Goal: Task Accomplishment & Management: Manage account settings

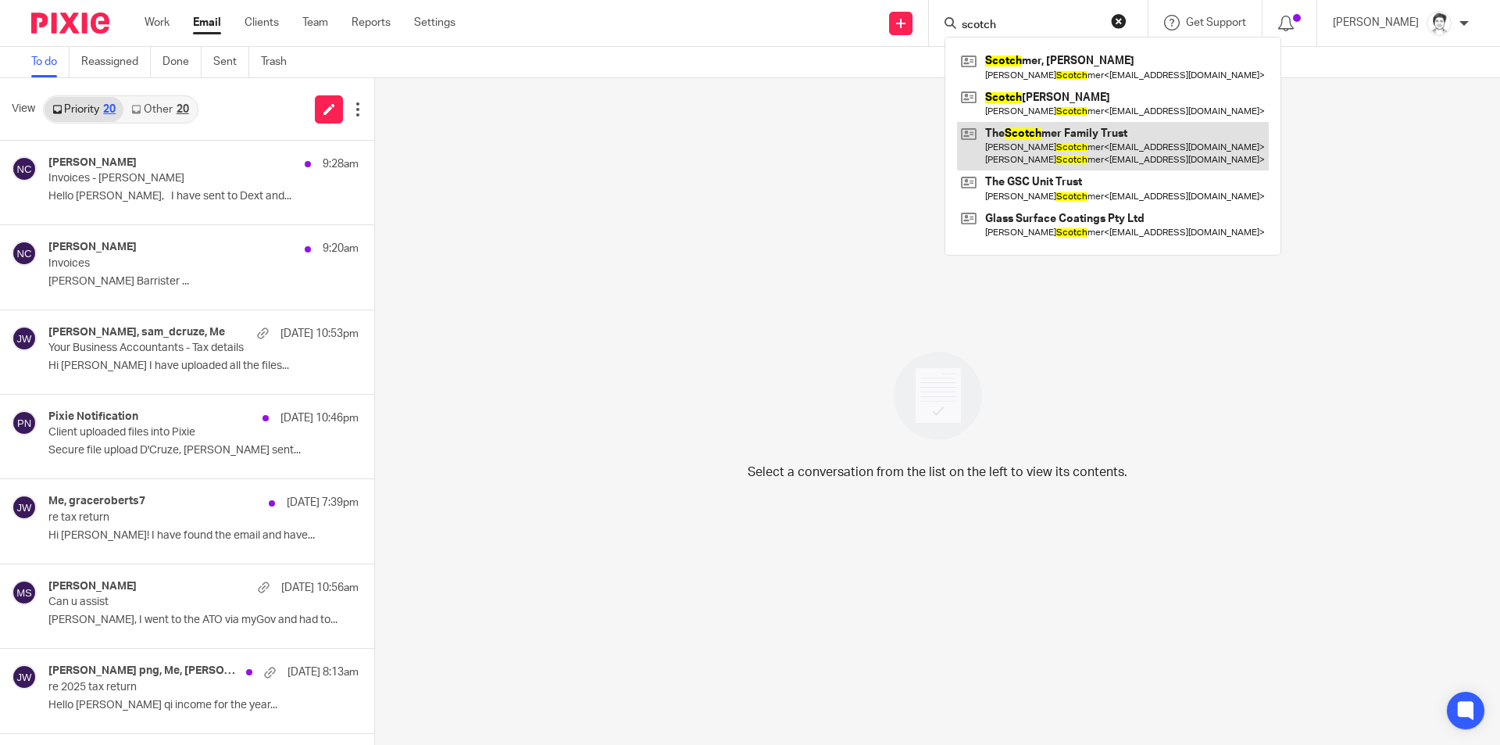
type input "scotch"
click at [1130, 159] on link at bounding box center [1113, 146] width 312 height 48
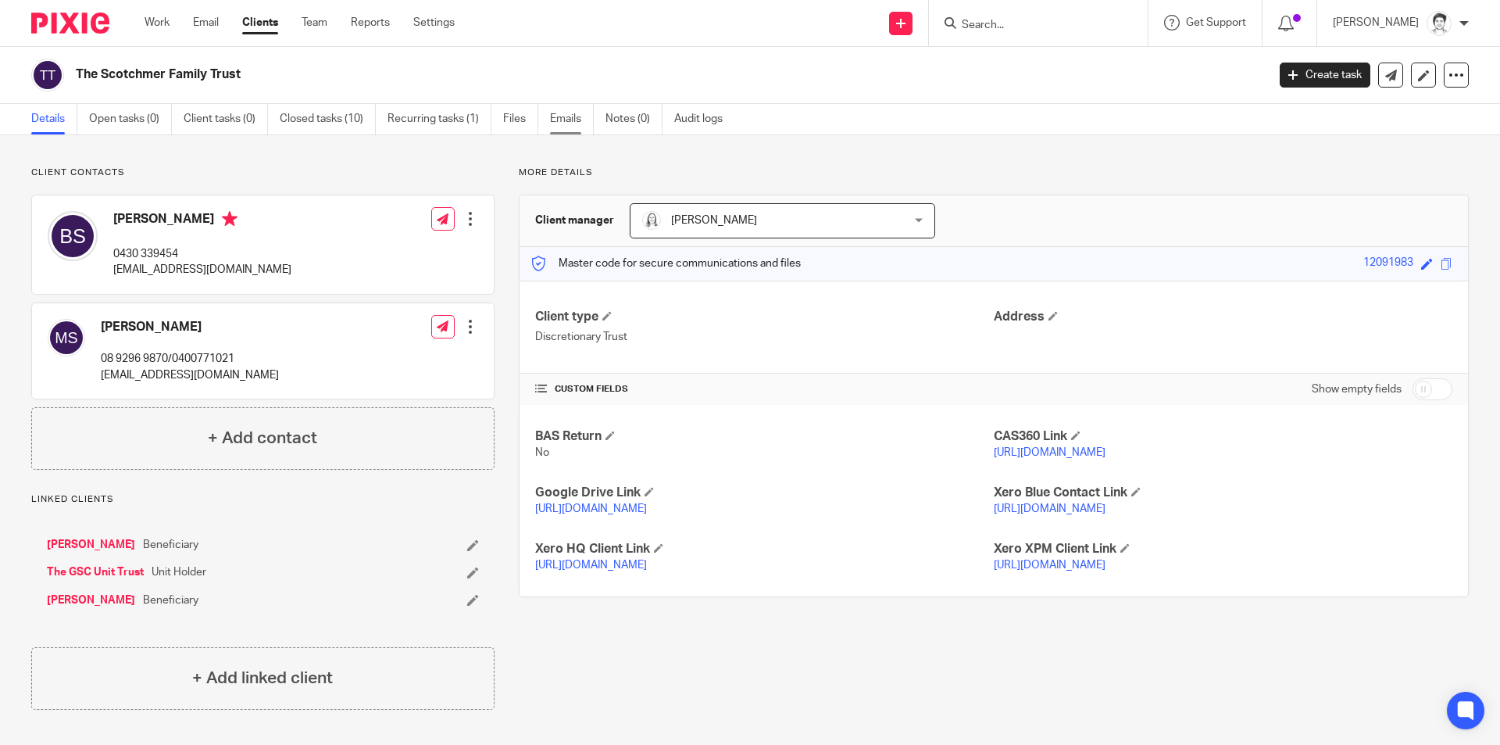
click at [570, 120] on link "Emails" at bounding box center [572, 119] width 44 height 30
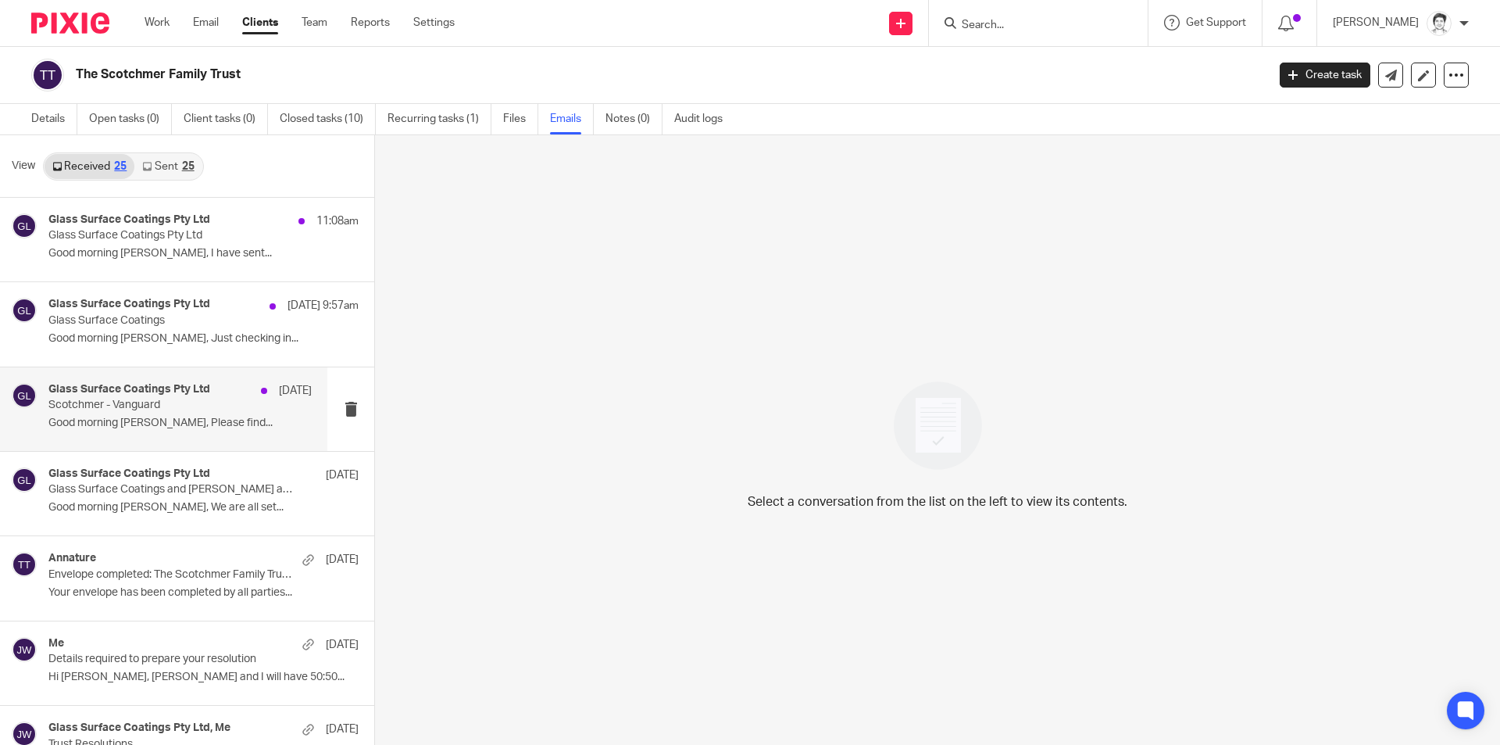
click at [111, 435] on div "Glass Surface Coatings Pty Ltd 19 Aug Scotchmer - Vanguard Good morning Eleanor…" at bounding box center [179, 409] width 263 height 52
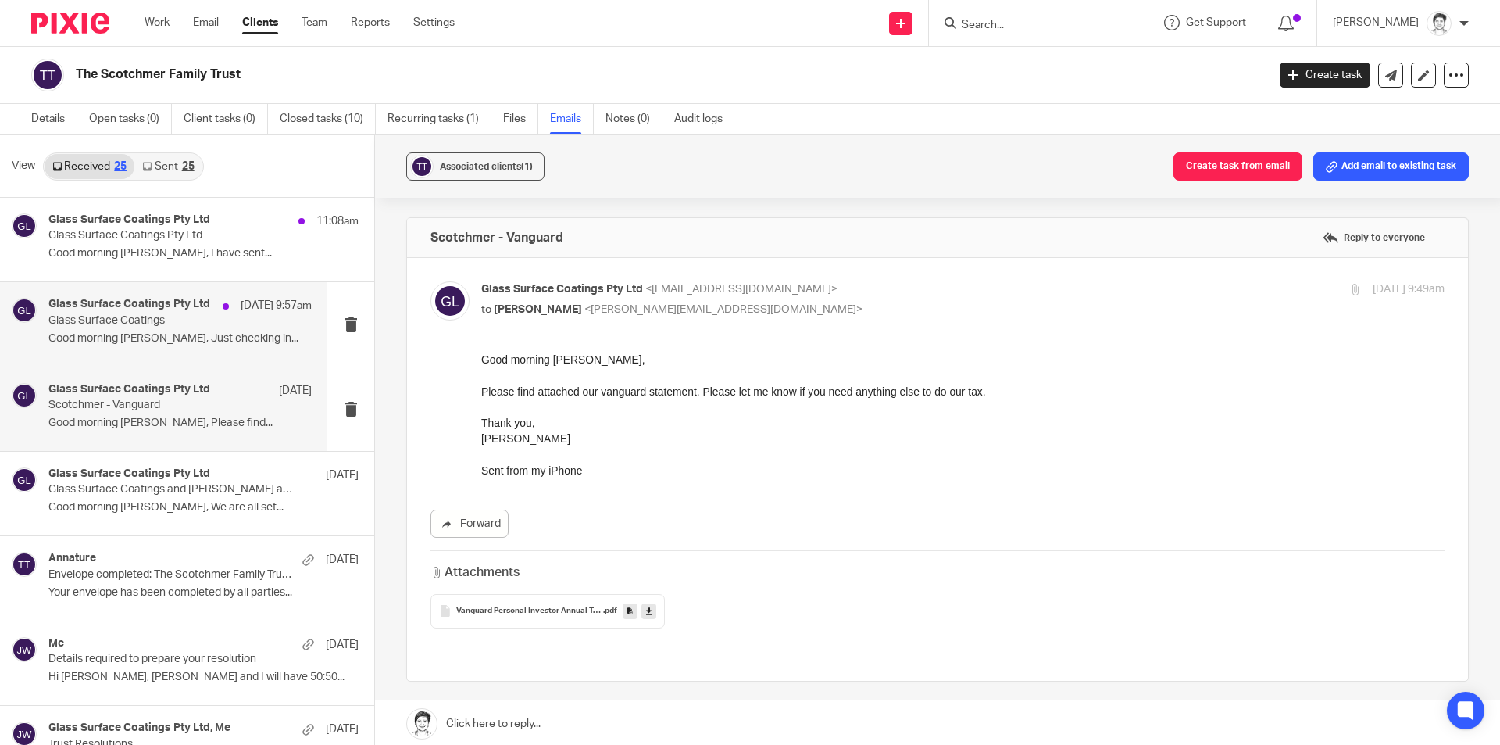
click at [109, 341] on p "Good morning Eleanor, Just checking in..." at bounding box center [179, 338] width 263 height 13
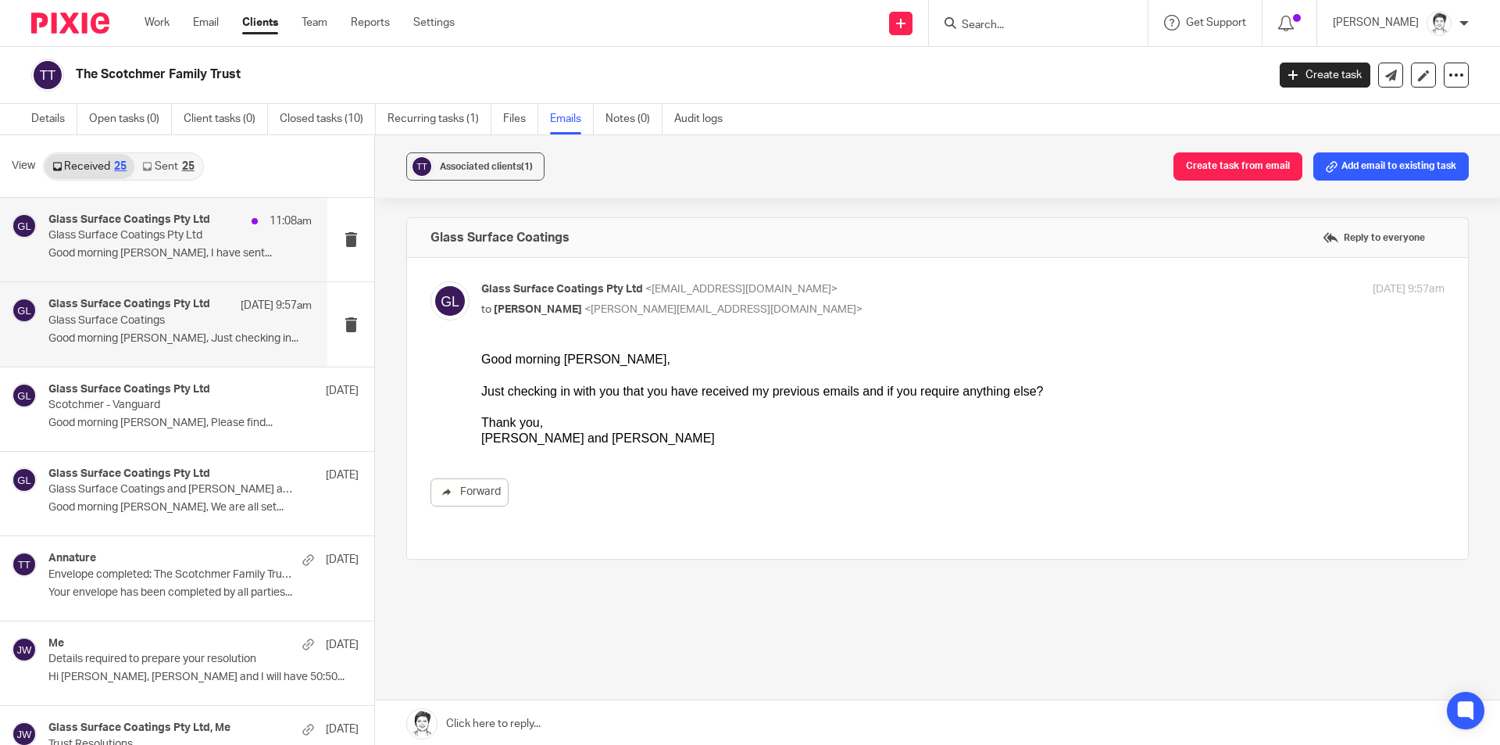
click at [102, 265] on div "Glass Surface Coatings Pty Ltd 11:08am Glass Surface Coatings Pty Ltd Good morn…" at bounding box center [179, 239] width 263 height 52
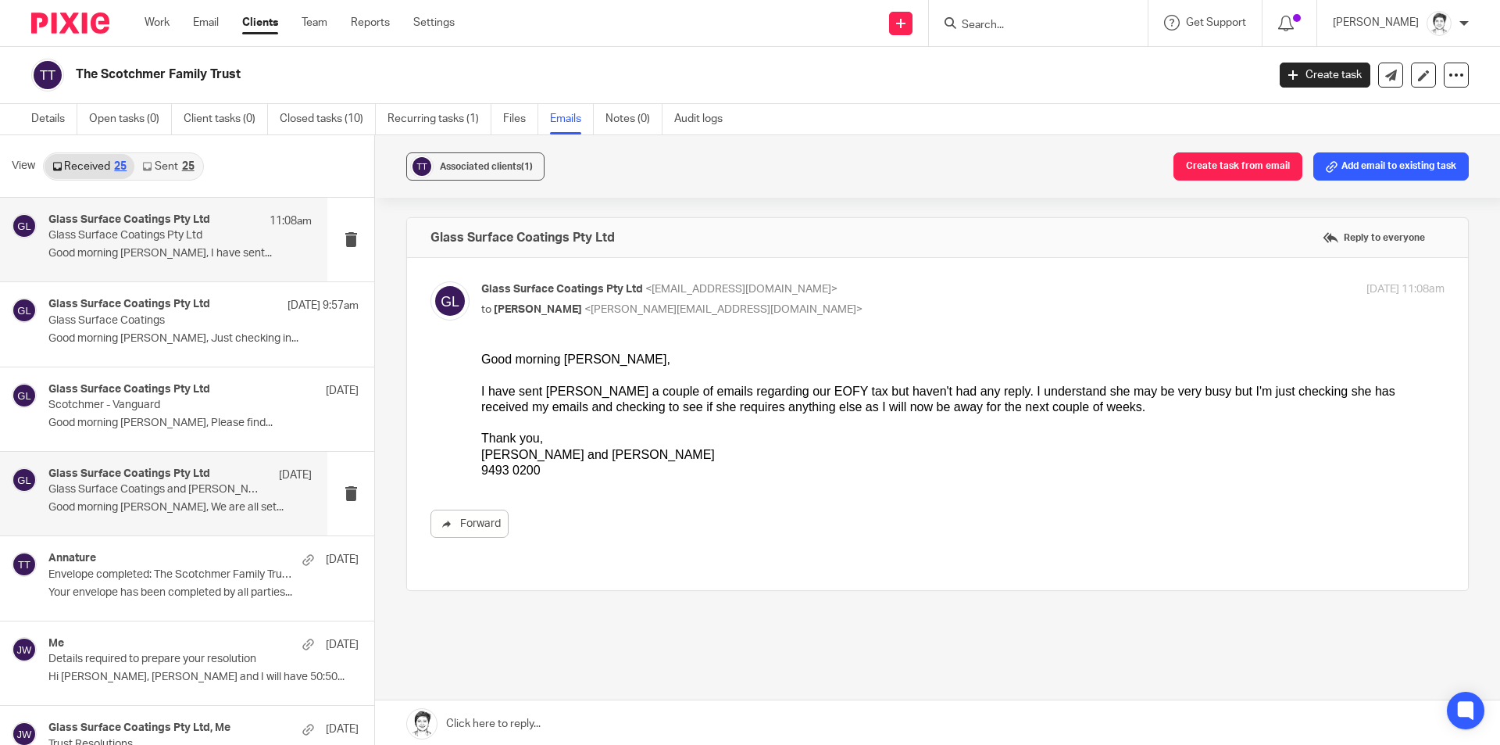
click at [116, 483] on p "Glass Surface Coatings and Brent and Michelle Scotchmer" at bounding box center [153, 489] width 211 height 13
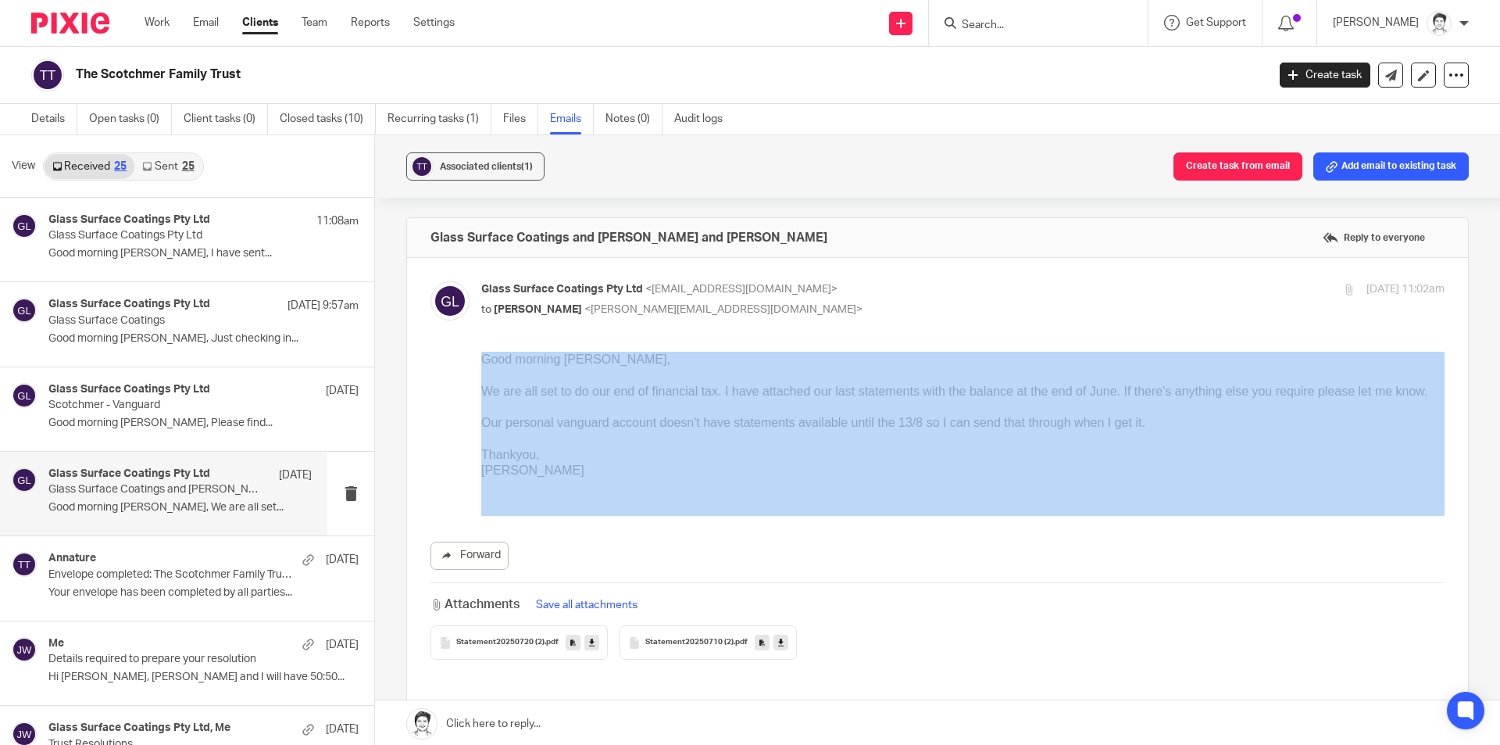
click at [1482, 507] on div "Associated clients (1) Create task from email Add email to existing task Glass …" at bounding box center [937, 441] width 1125 height 612
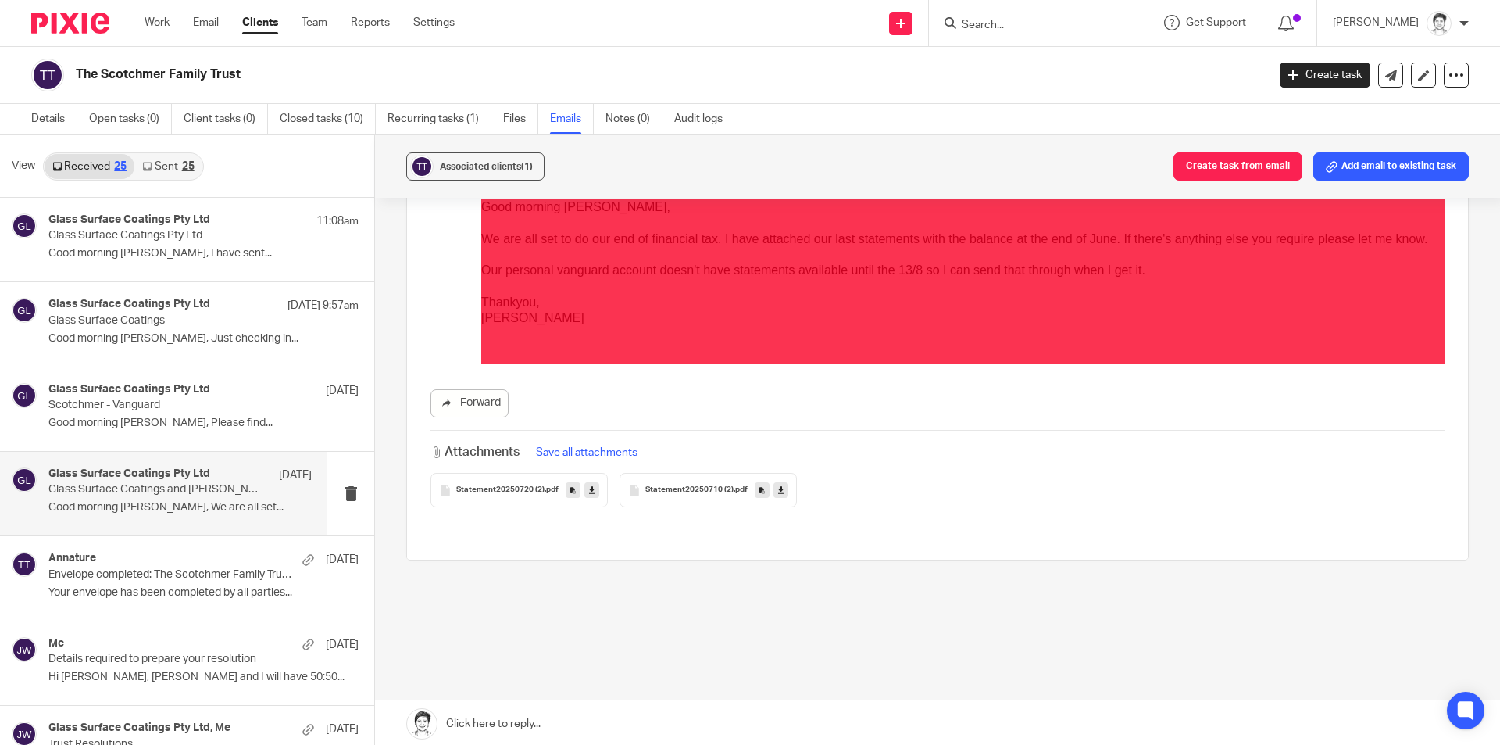
scroll to position [153, 0]
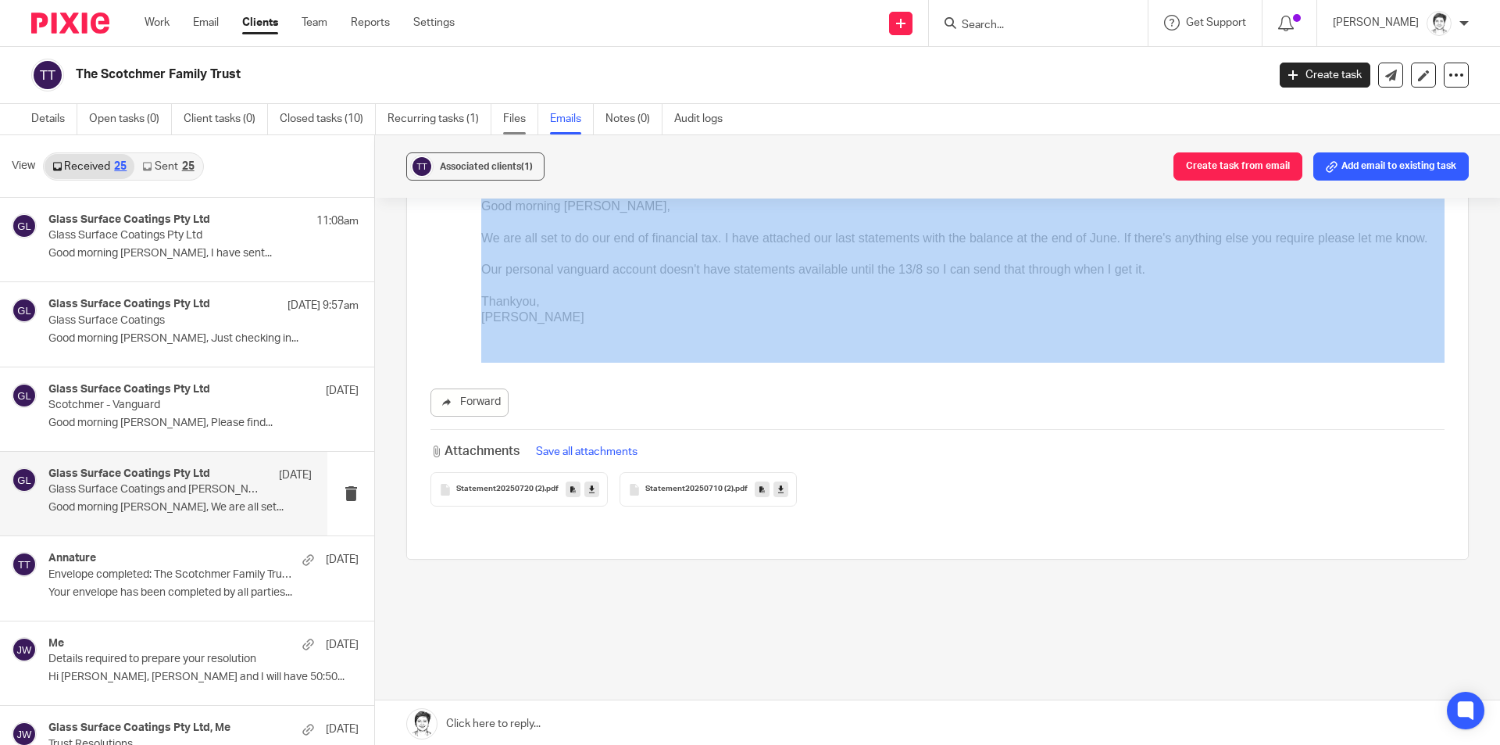
click at [519, 124] on link "Files" at bounding box center [520, 119] width 35 height 30
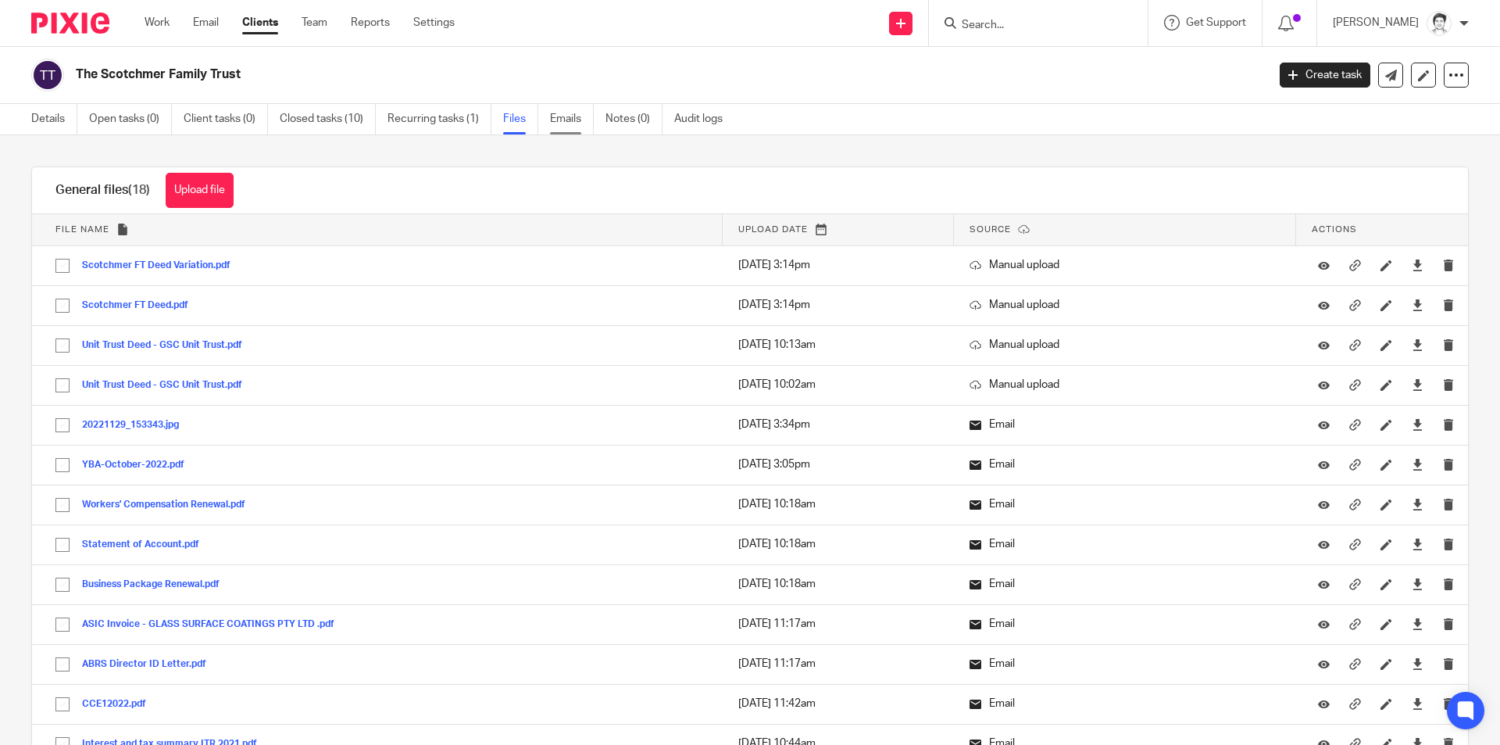
click at [584, 121] on link "Emails" at bounding box center [572, 119] width 44 height 30
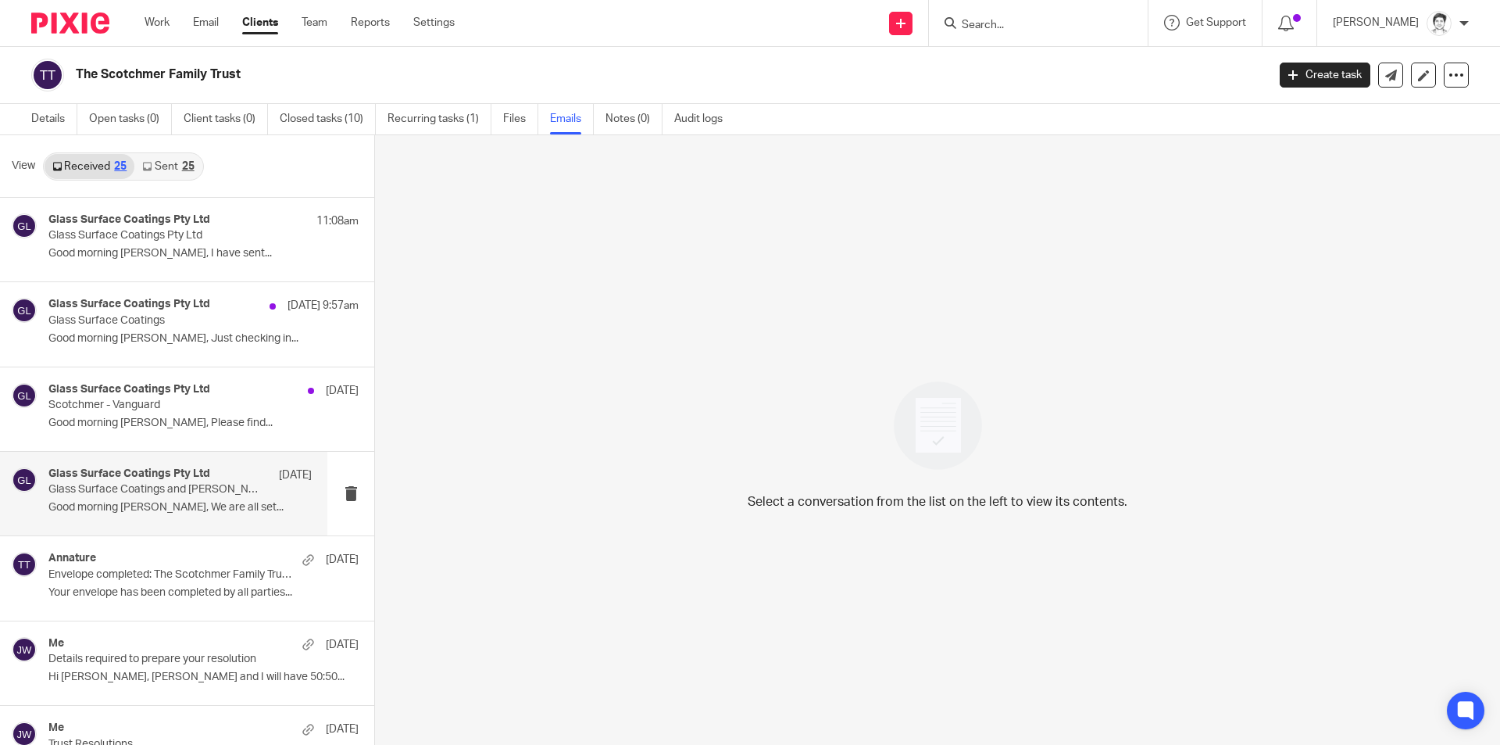
click at [130, 516] on div "Glass Surface Coatings Pty Ltd 29 Jul Glass Surface Coatings and Brent and Mich…" at bounding box center [179, 493] width 263 height 52
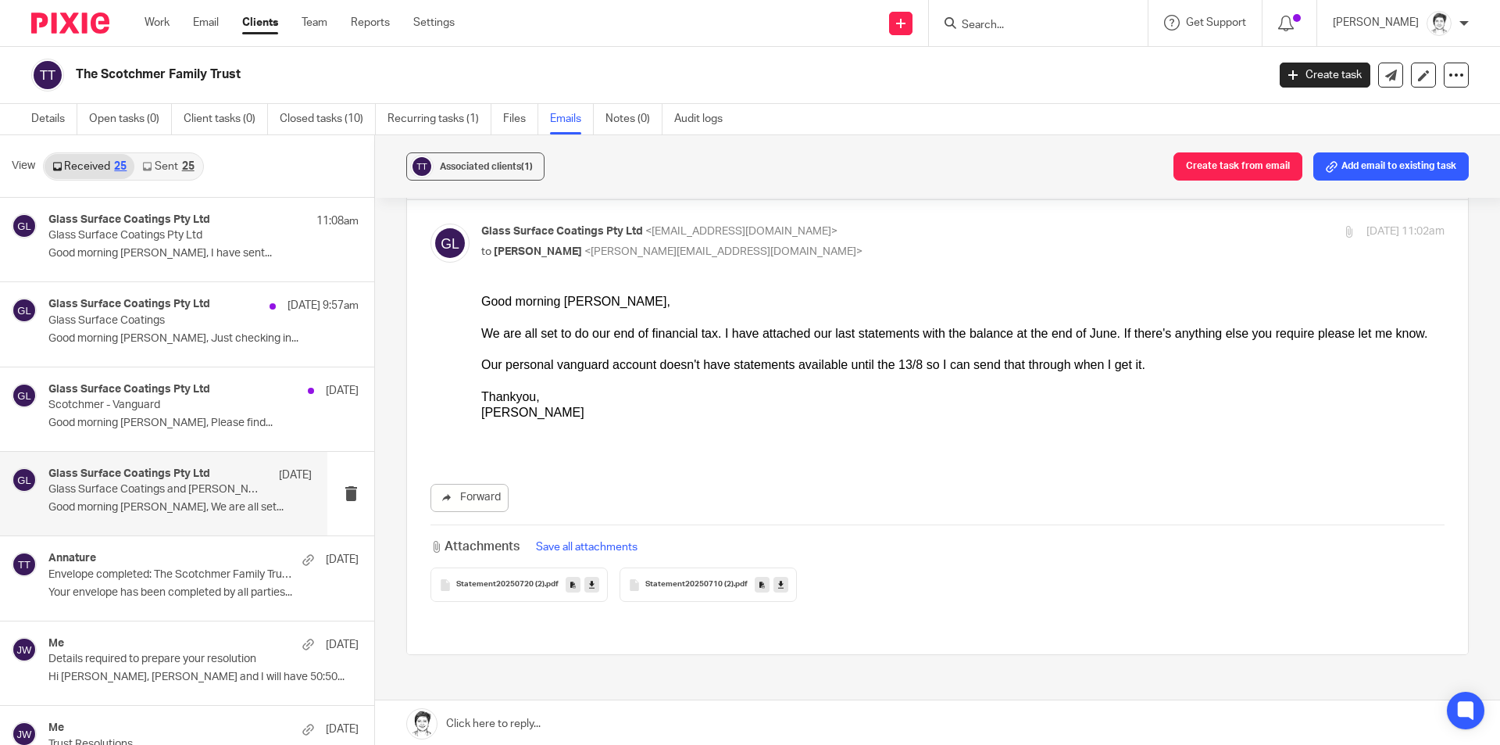
scroll to position [153, 0]
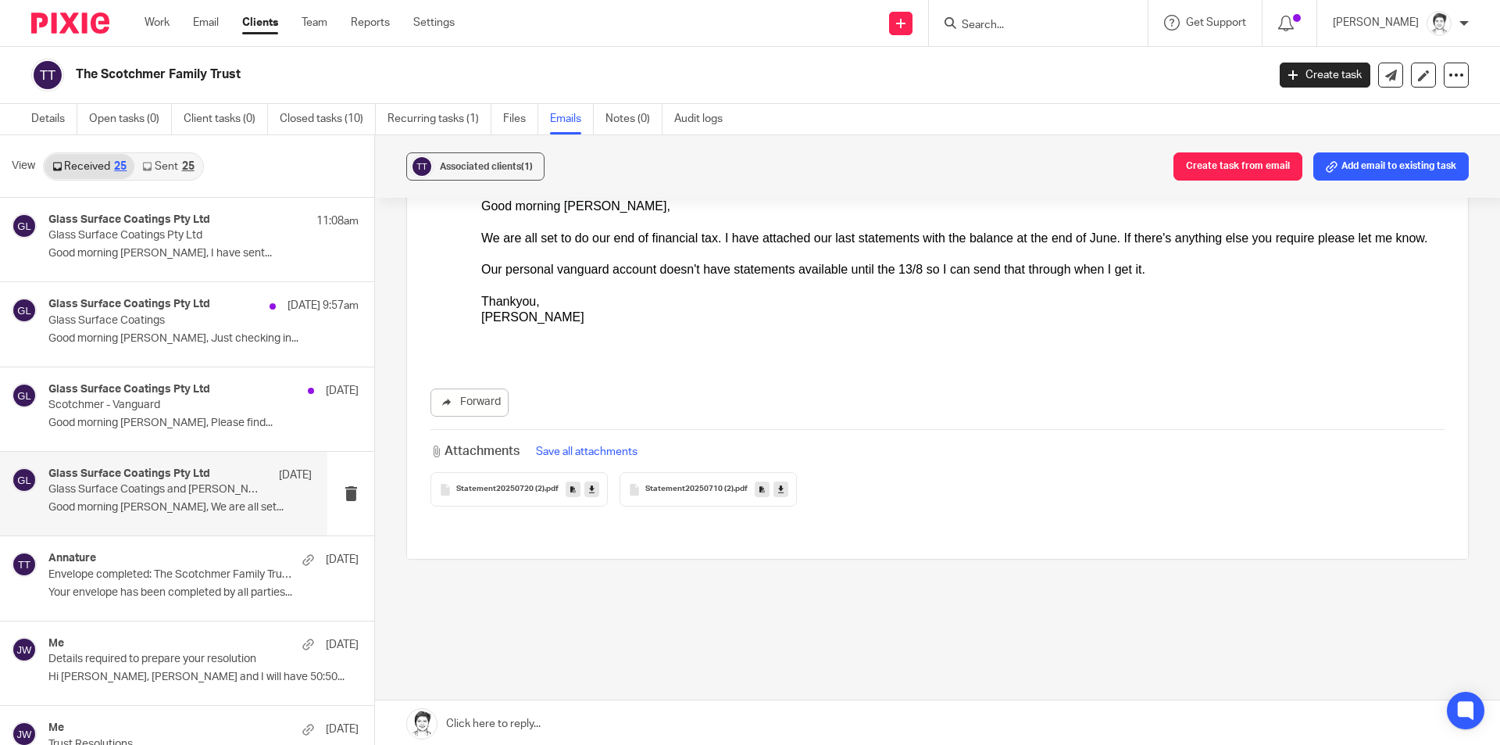
click at [518, 488] on span "Statement20250720 (2)" at bounding box center [500, 488] width 88 height 9
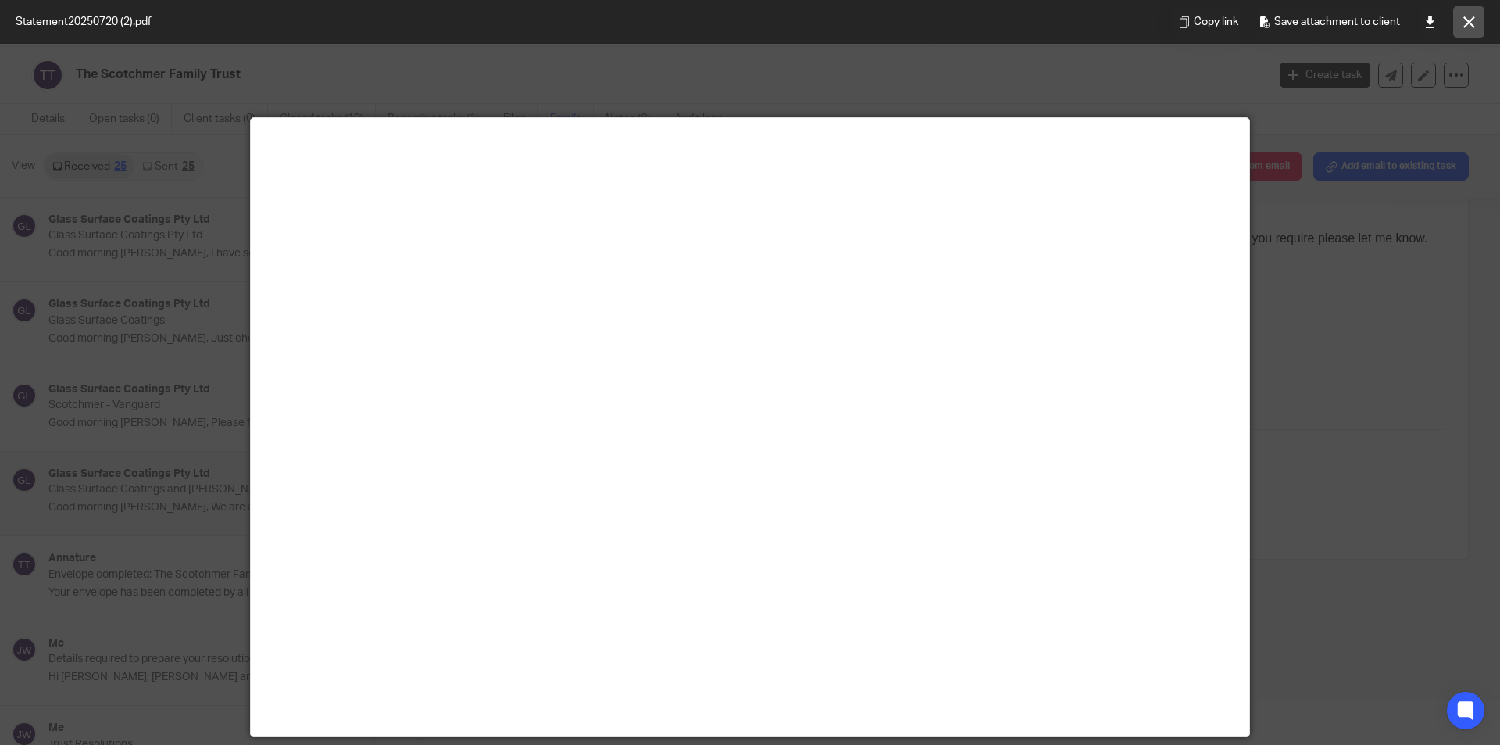
click at [1466, 30] on button at bounding box center [1468, 21] width 31 height 31
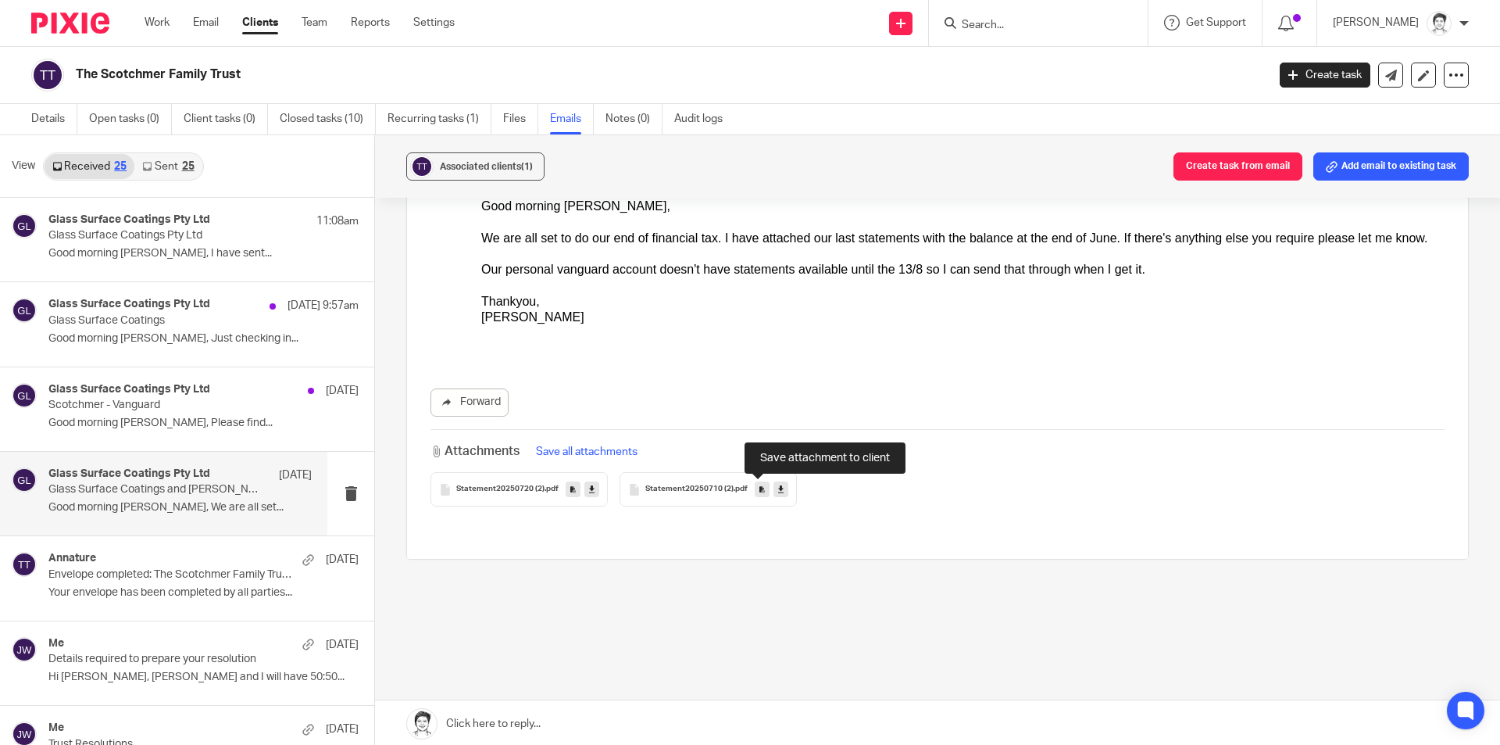
click at [759, 494] on icon at bounding box center [761, 490] width 5 height 12
click at [1019, 22] on input "Search" at bounding box center [1030, 26] width 141 height 14
click at [703, 490] on span "Statement20250710 (2)" at bounding box center [689, 488] width 88 height 9
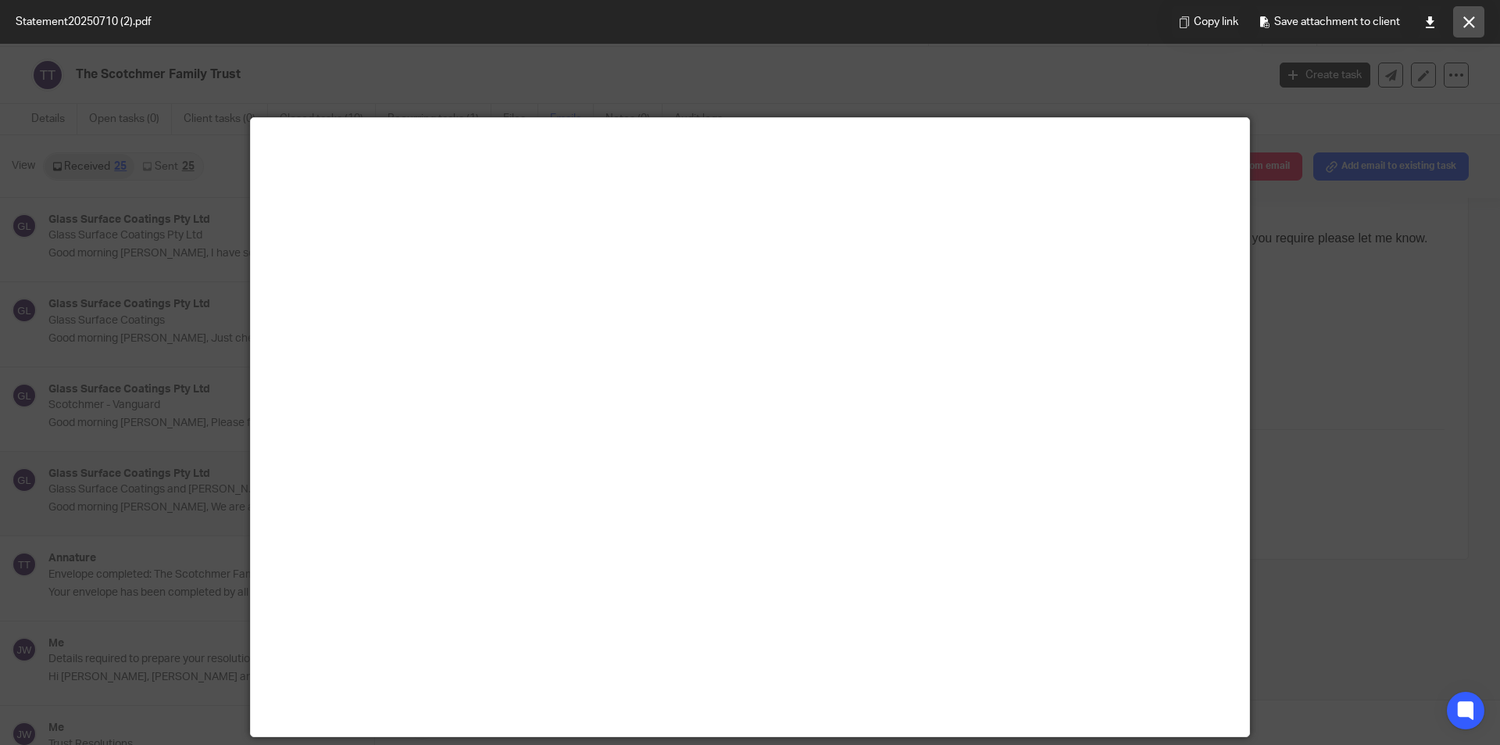
click at [1465, 27] on icon at bounding box center [1469, 22] width 12 height 12
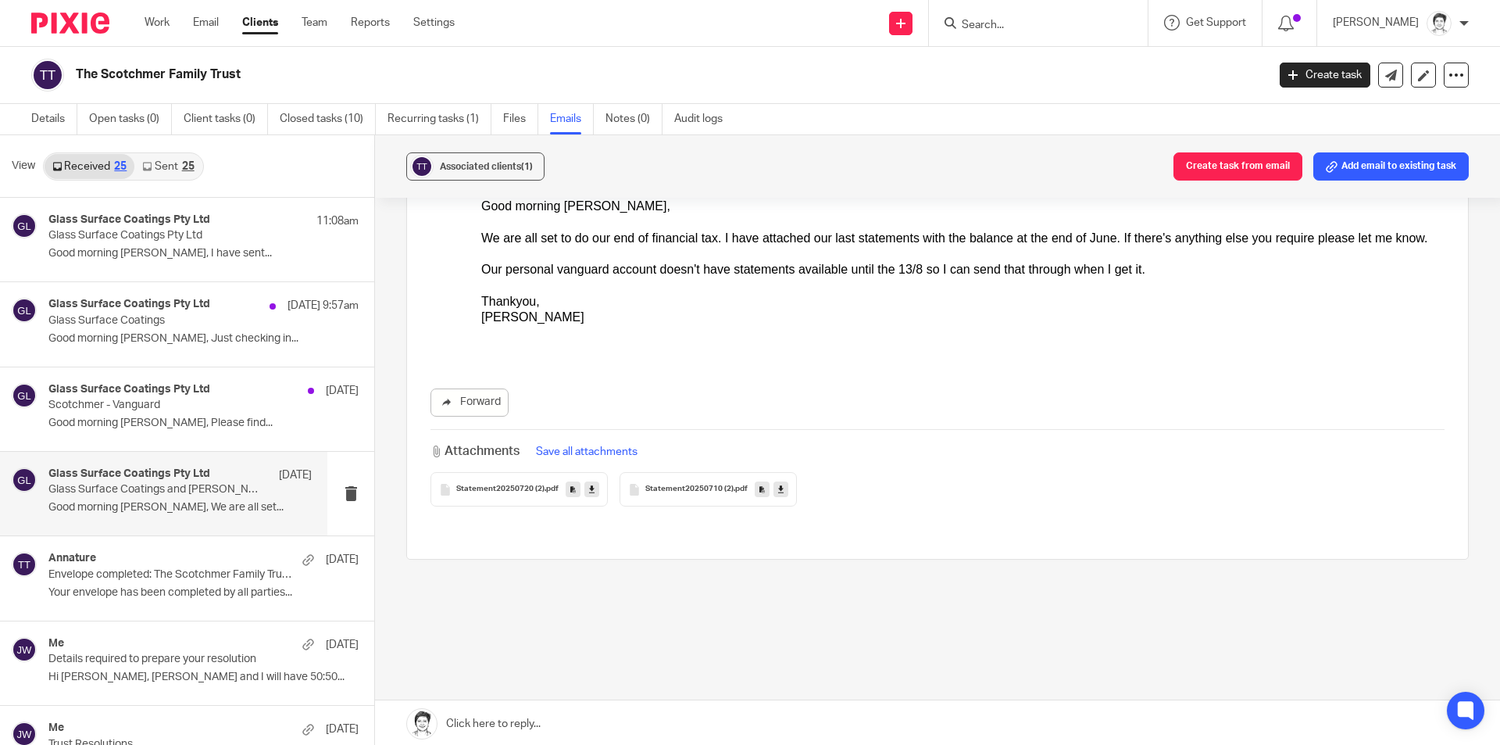
click at [1000, 16] on form at bounding box center [1043, 23] width 166 height 20
click at [1008, 30] on input "Search" at bounding box center [1030, 26] width 141 height 14
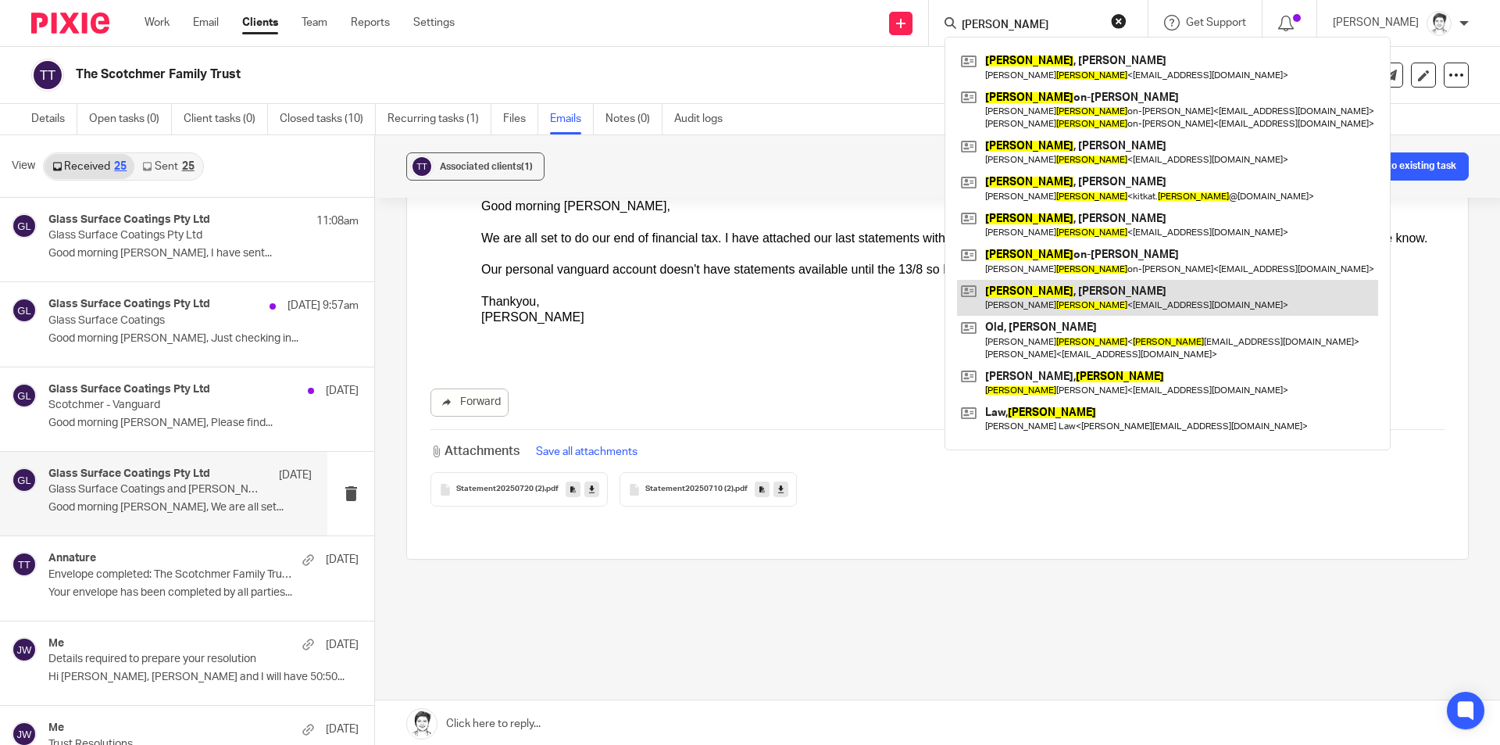
type input "roberts"
click at [1046, 306] on link at bounding box center [1167, 298] width 421 height 36
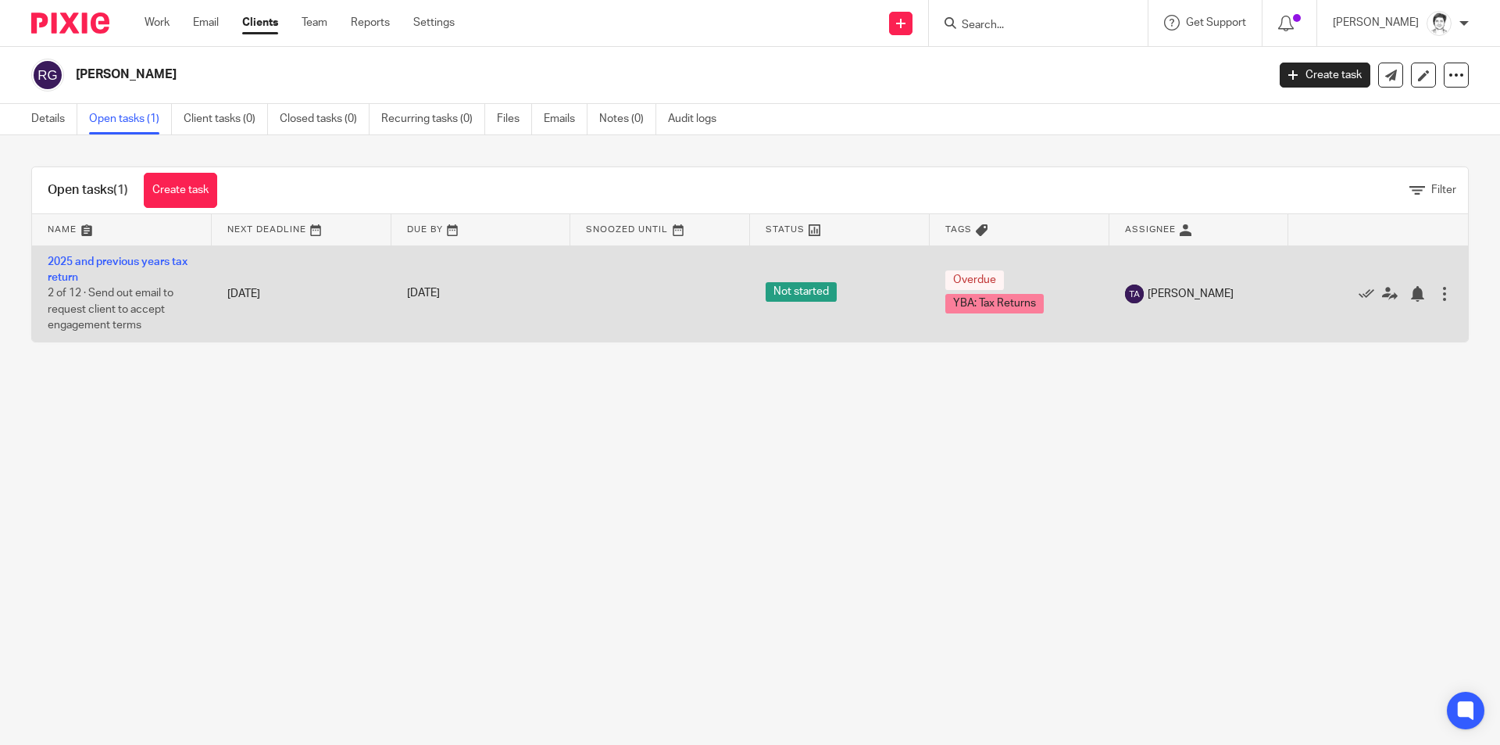
click at [144, 276] on td "2025 and previous years tax return 2 of 12 · Send out email to request client t…" at bounding box center [122, 293] width 180 height 96
click at [103, 323] on span "2 of 12 · Send out email to request client to accept engagement terms" at bounding box center [111, 309] width 126 height 43
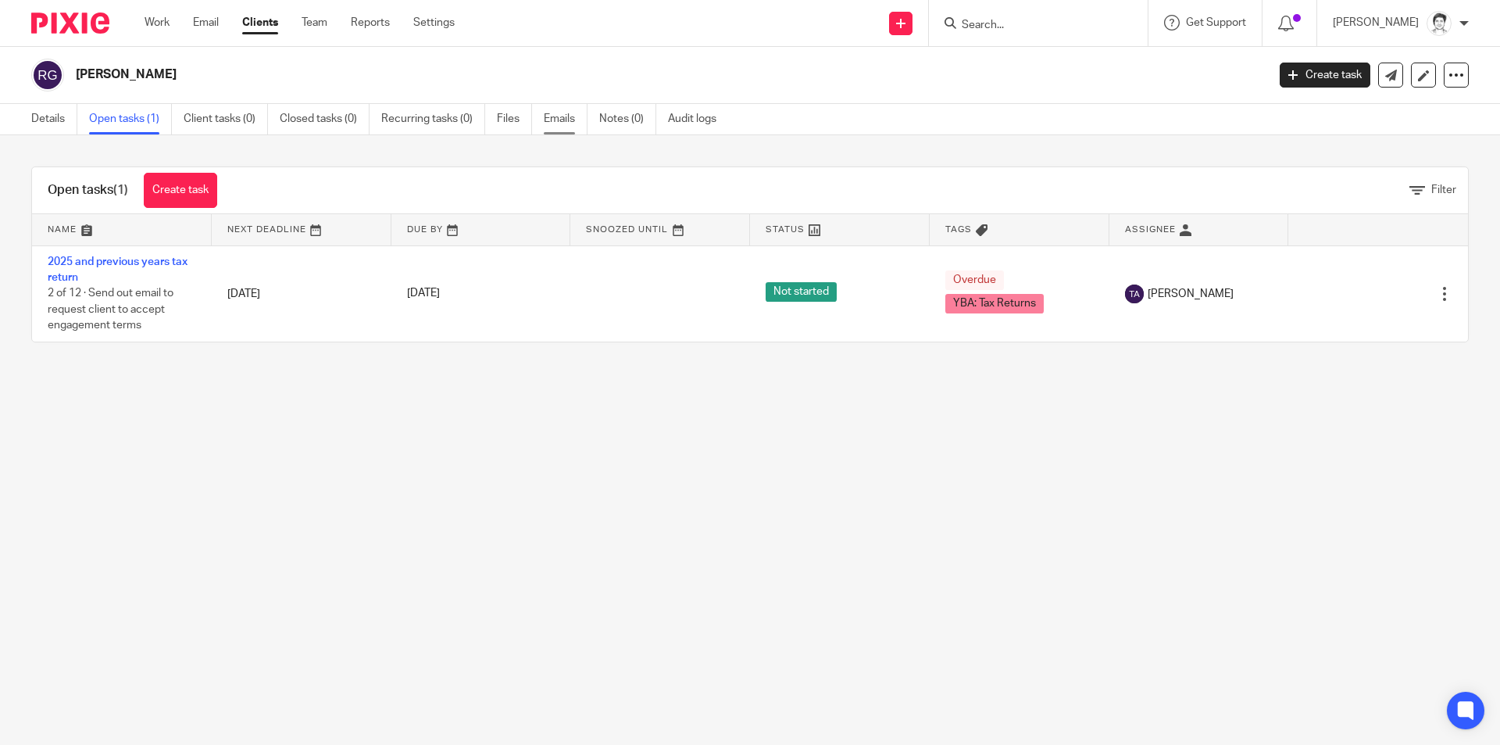
drag, startPoint x: 563, startPoint y: 118, endPoint x: 557, endPoint y: 130, distance: 13.6
click at [563, 116] on link "Emails" at bounding box center [566, 119] width 44 height 30
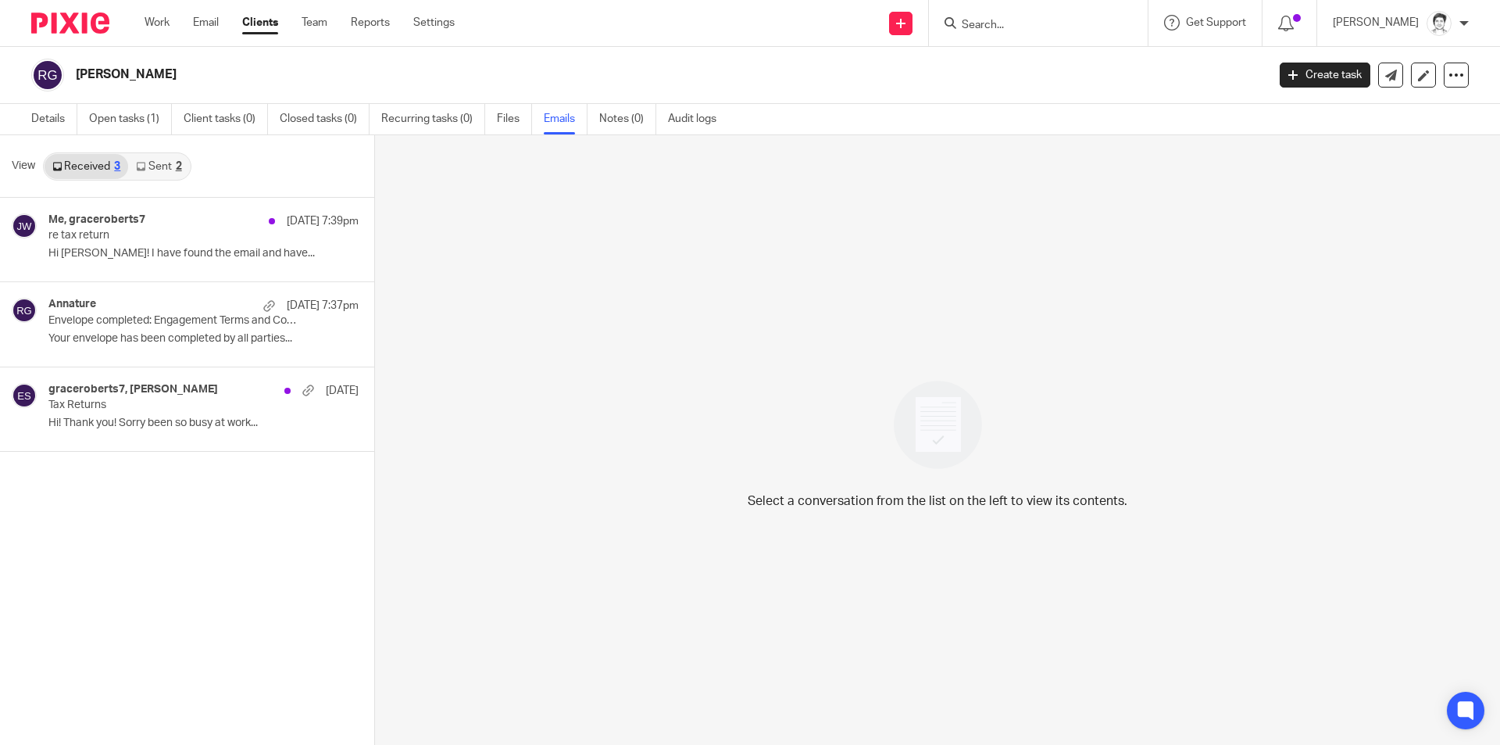
drag, startPoint x: 995, startPoint y: 48, endPoint x: 1000, endPoint y: 38, distance: 12.2
click at [998, 46] on body "Work Email Clients Team Reports Settings Work Email Clients Team Reports Settin…" at bounding box center [750, 372] width 1500 height 745
click at [1004, 36] on div at bounding box center [1038, 23] width 219 height 46
click at [1006, 25] on input "Search" at bounding box center [1030, 26] width 141 height 14
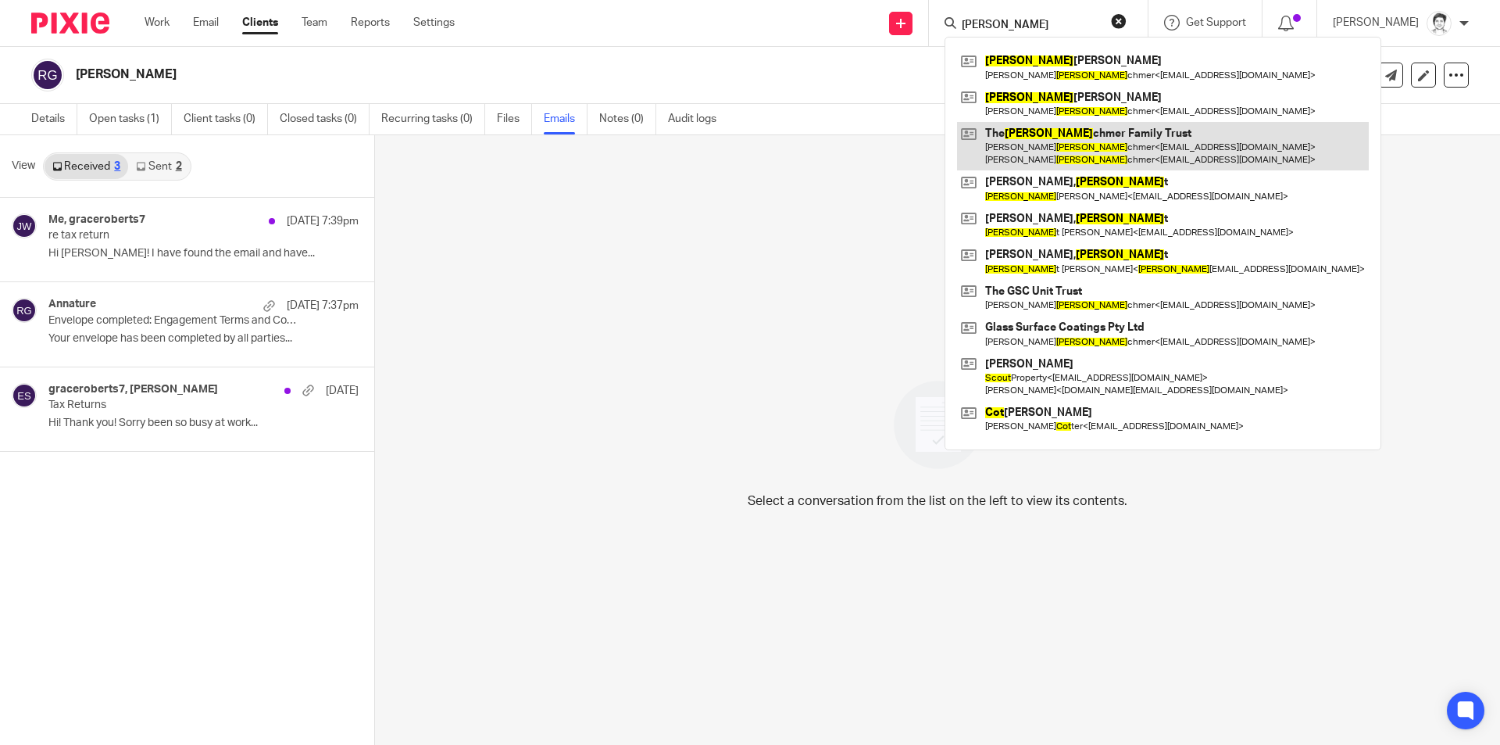
type input "[PERSON_NAME]"
click at [1071, 148] on link at bounding box center [1163, 146] width 412 height 48
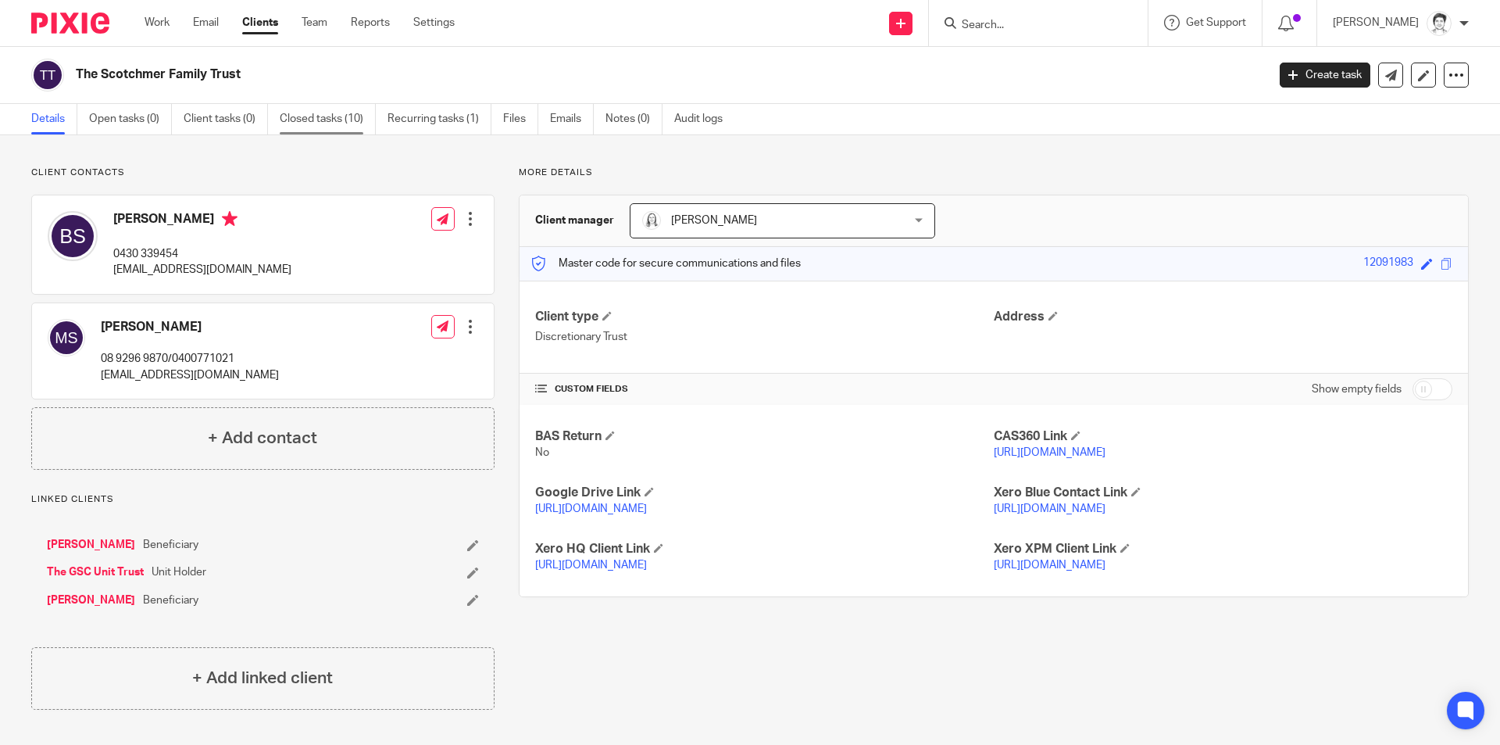
click at [307, 120] on link "Closed tasks (10)" at bounding box center [328, 119] width 96 height 30
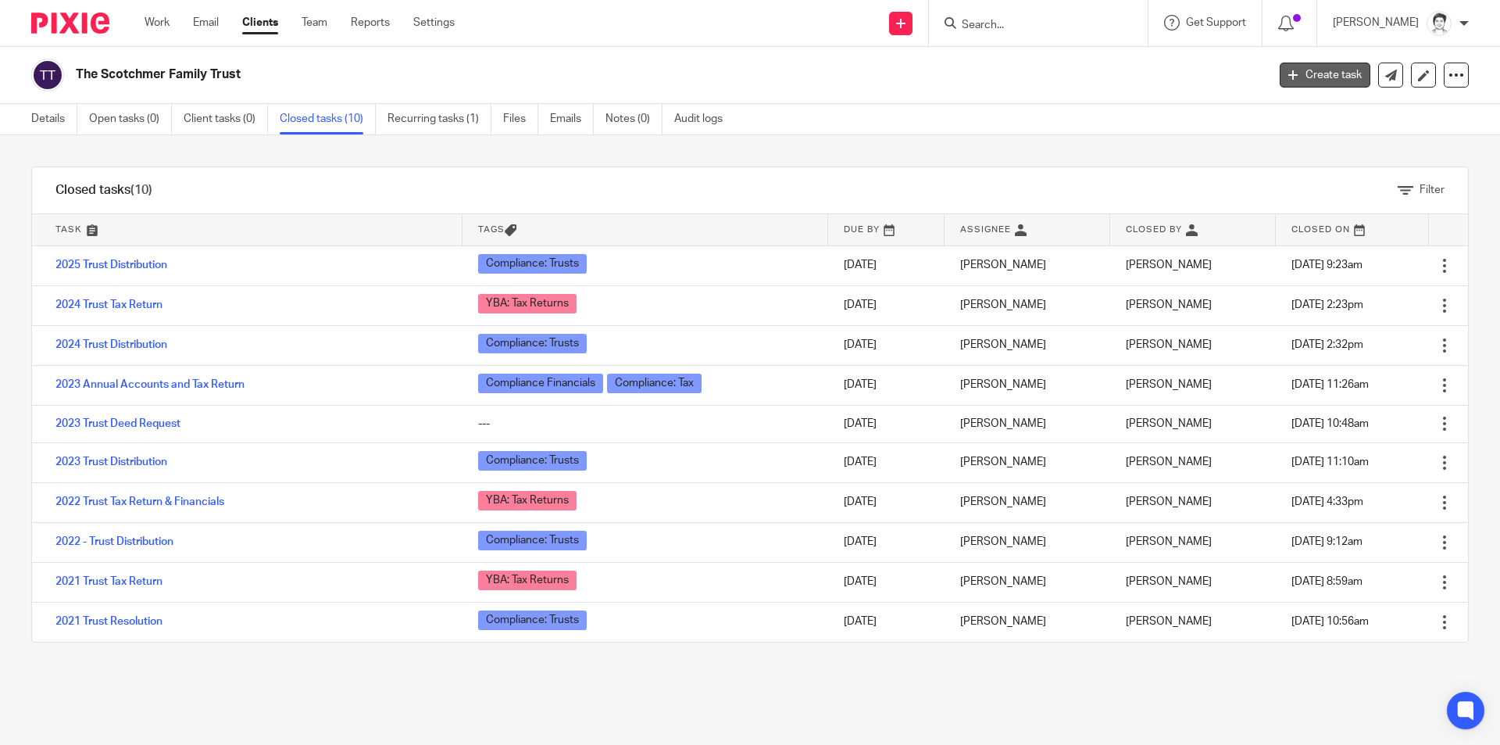
click at [1326, 70] on link "Create task" at bounding box center [1325, 75] width 91 height 25
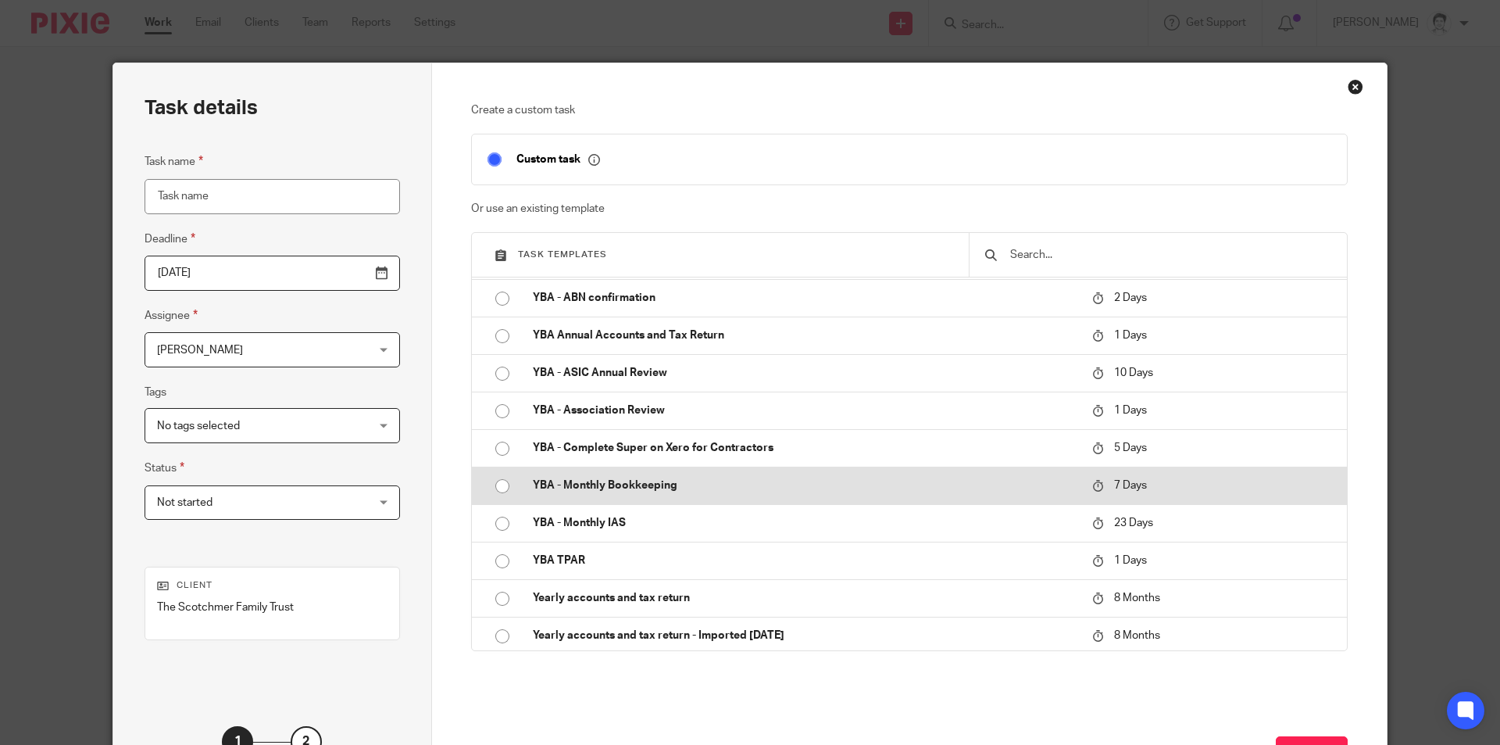
scroll to position [1503, 0]
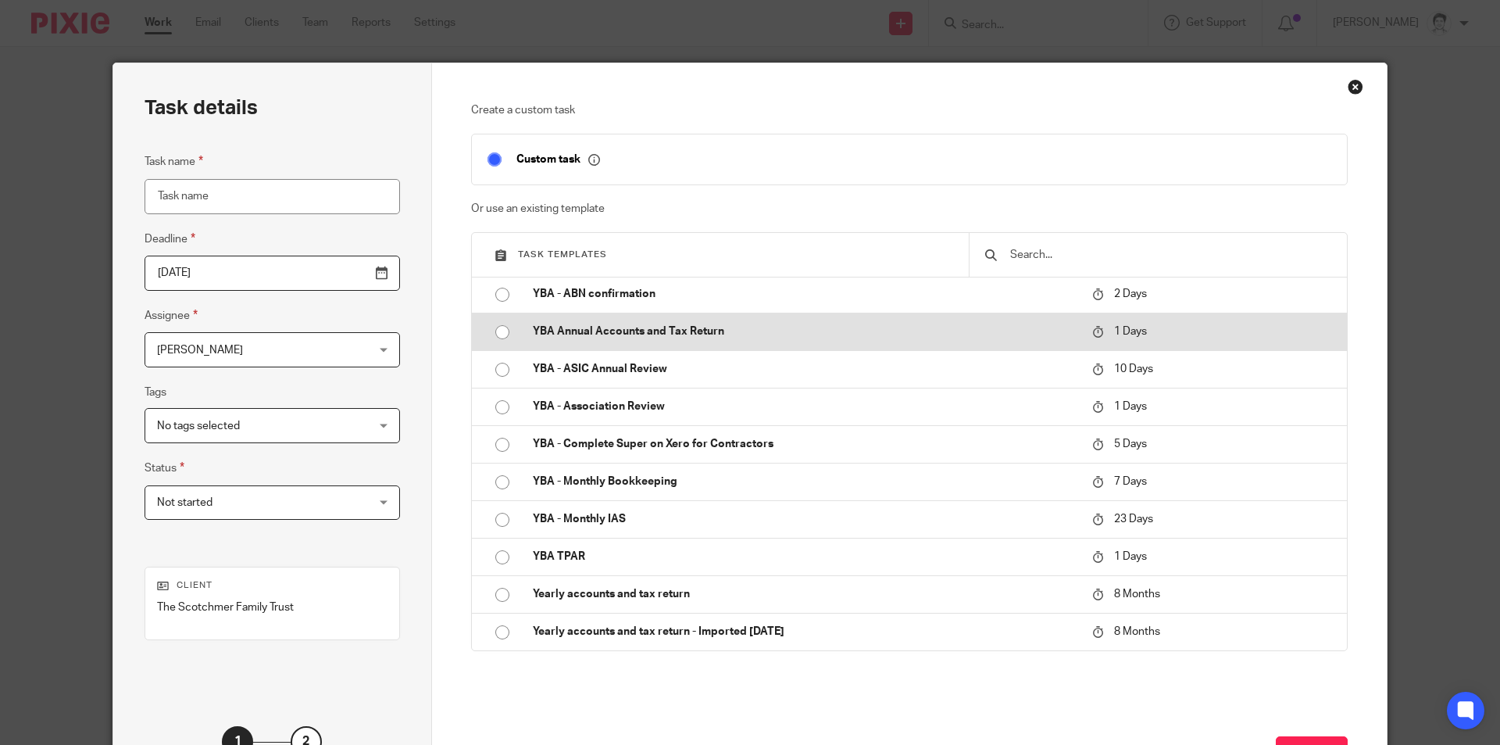
click at [619, 331] on p "YBA Annual Accounts and Tax Return" at bounding box center [805, 331] width 544 height 16
type input "[DATE]"
type input "YBA Annual Accounts and Tax Return"
checkbox input "false"
radio input "true"
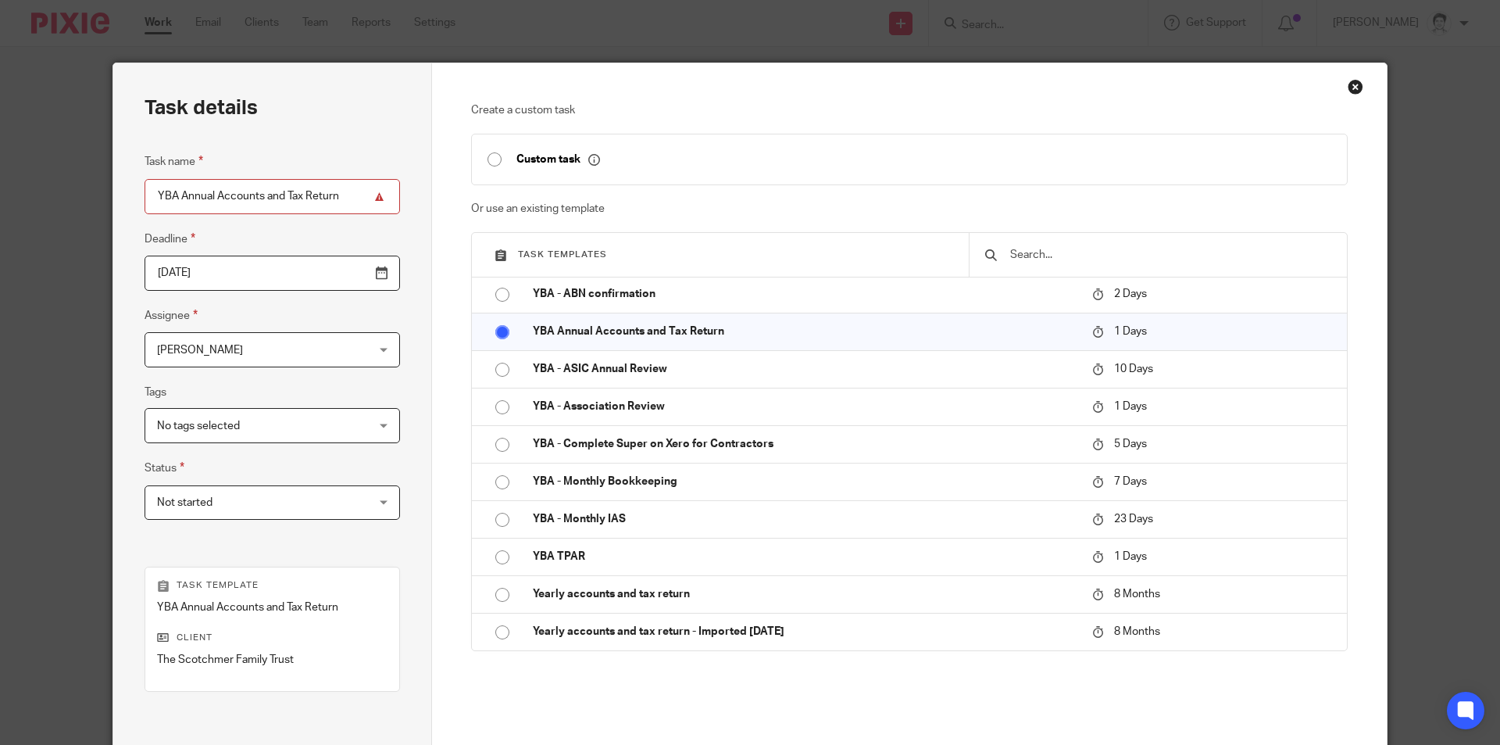
drag, startPoint x: 170, startPoint y: 193, endPoint x: 95, endPoint y: 205, distance: 75.9
click at [101, 204] on div "Task details Task name YBA Annual Accounts and [DATE] [DATE] Assignee [PERSON_N…" at bounding box center [750, 372] width 1500 height 745
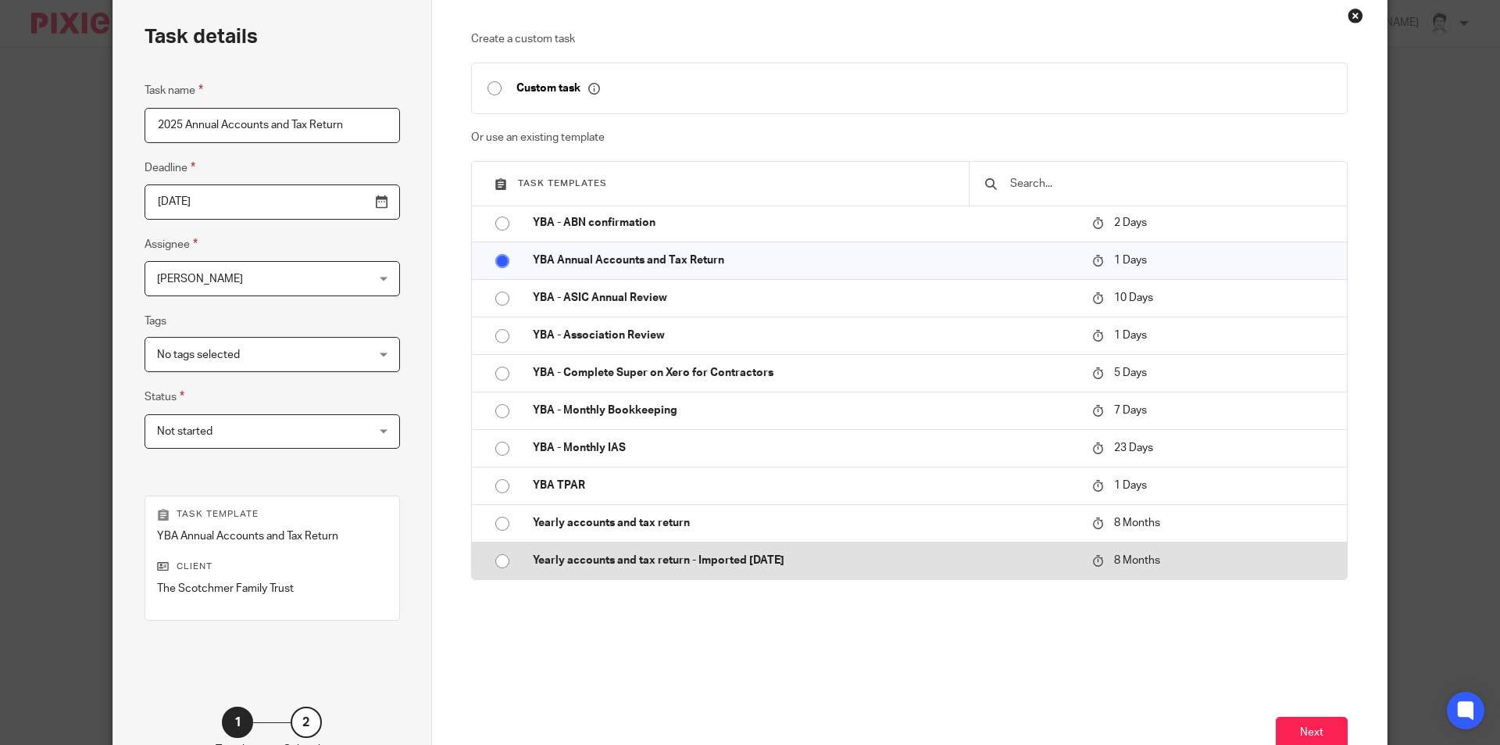
scroll to position [179, 0]
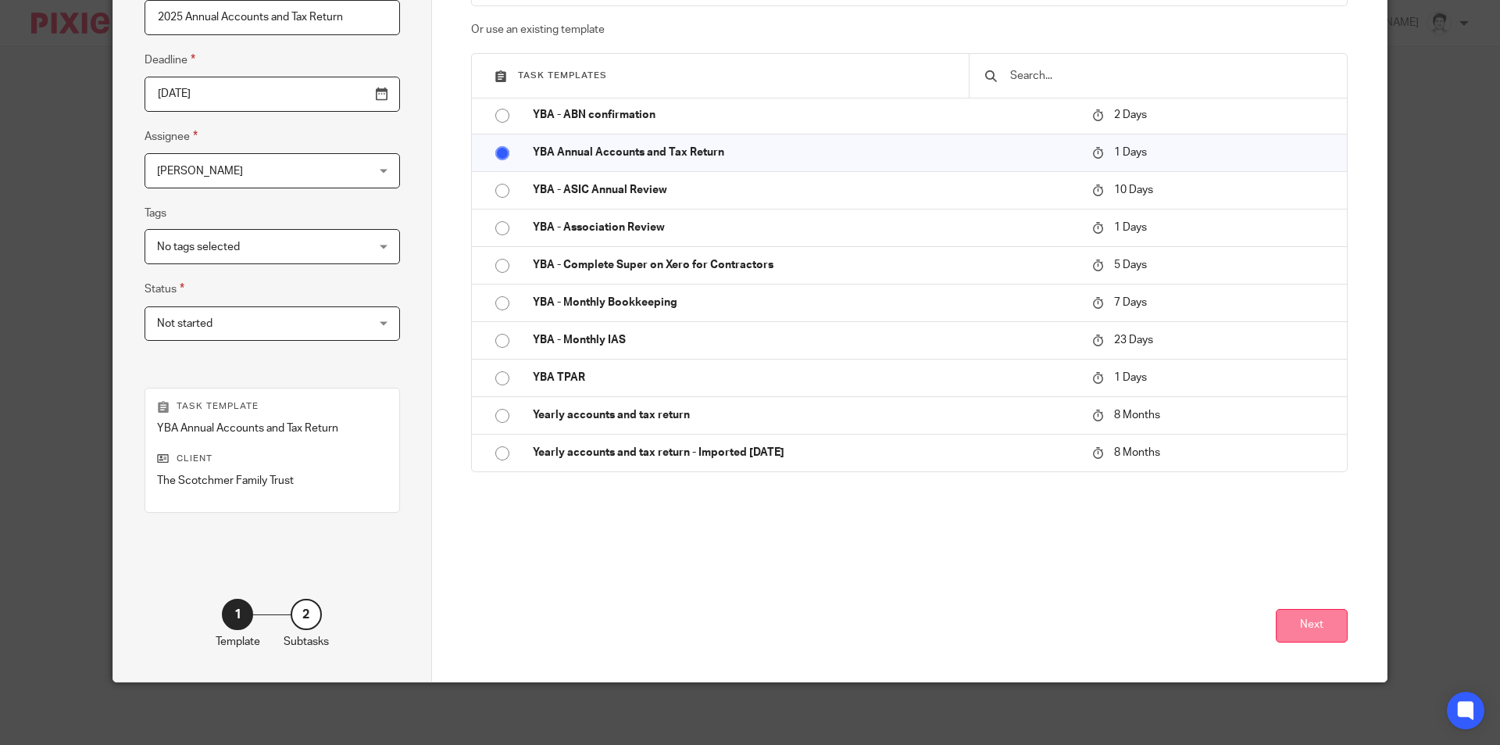
type input "2025 Annual Accounts and Tax Return"
click at [1309, 613] on button "Next" at bounding box center [1312, 626] width 72 height 34
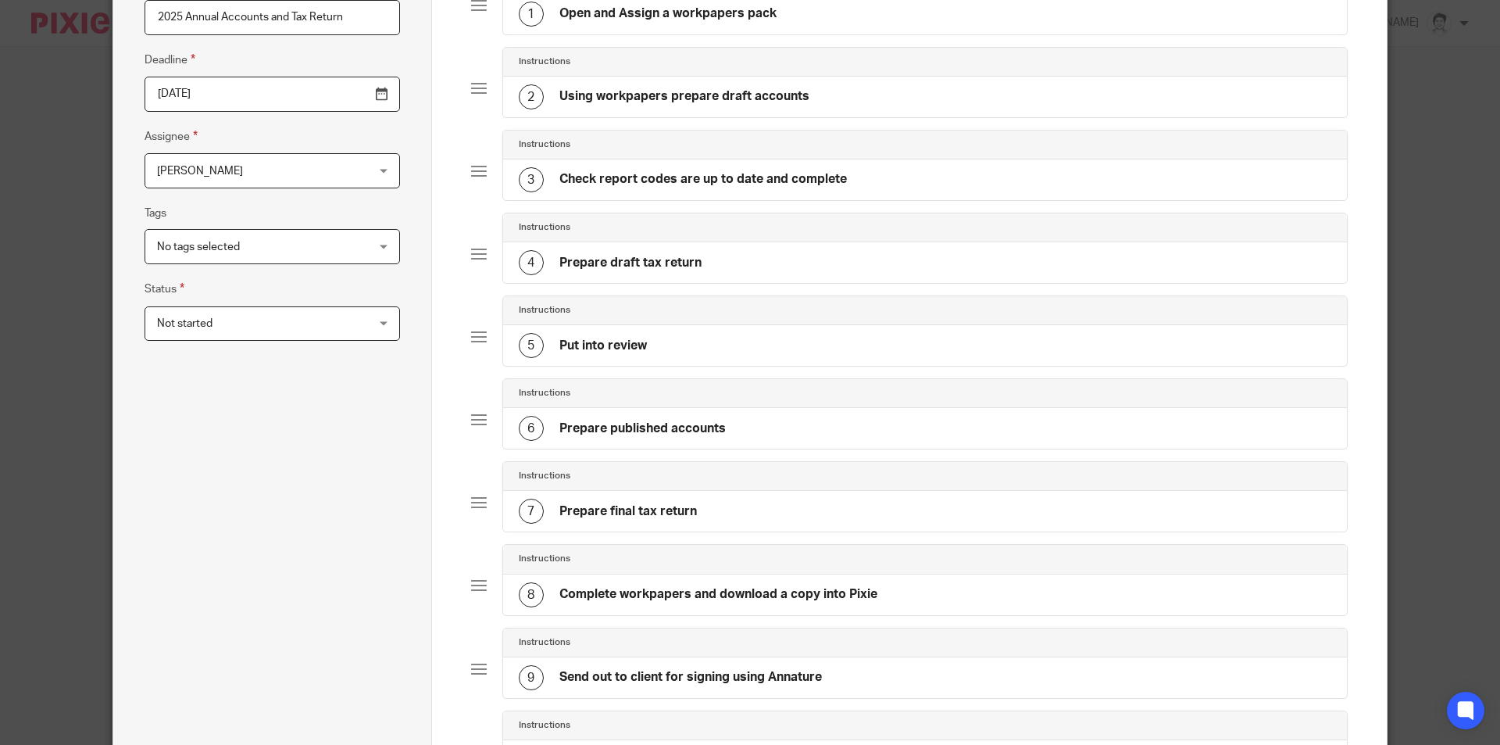
scroll to position [630, 0]
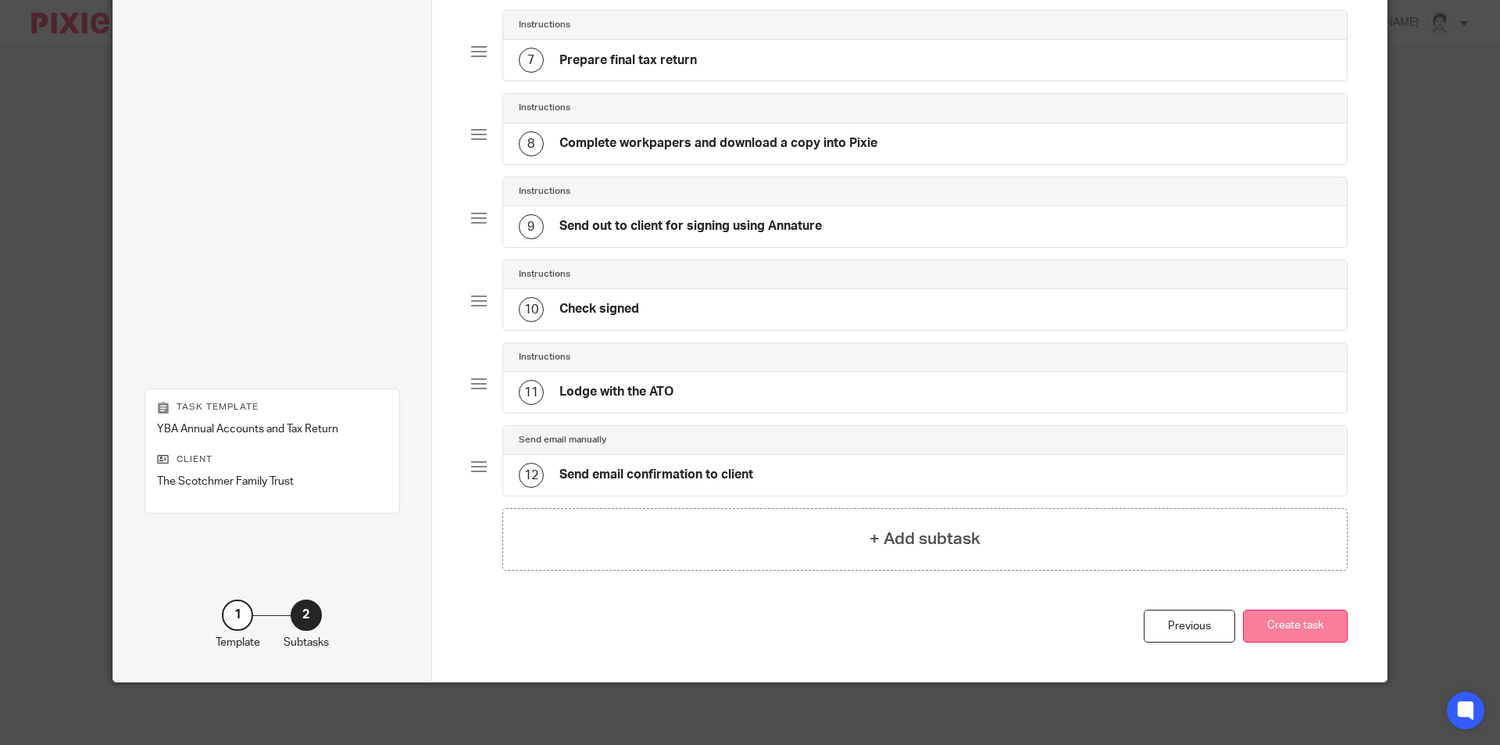
click at [1264, 629] on button "Create task" at bounding box center [1295, 626] width 105 height 34
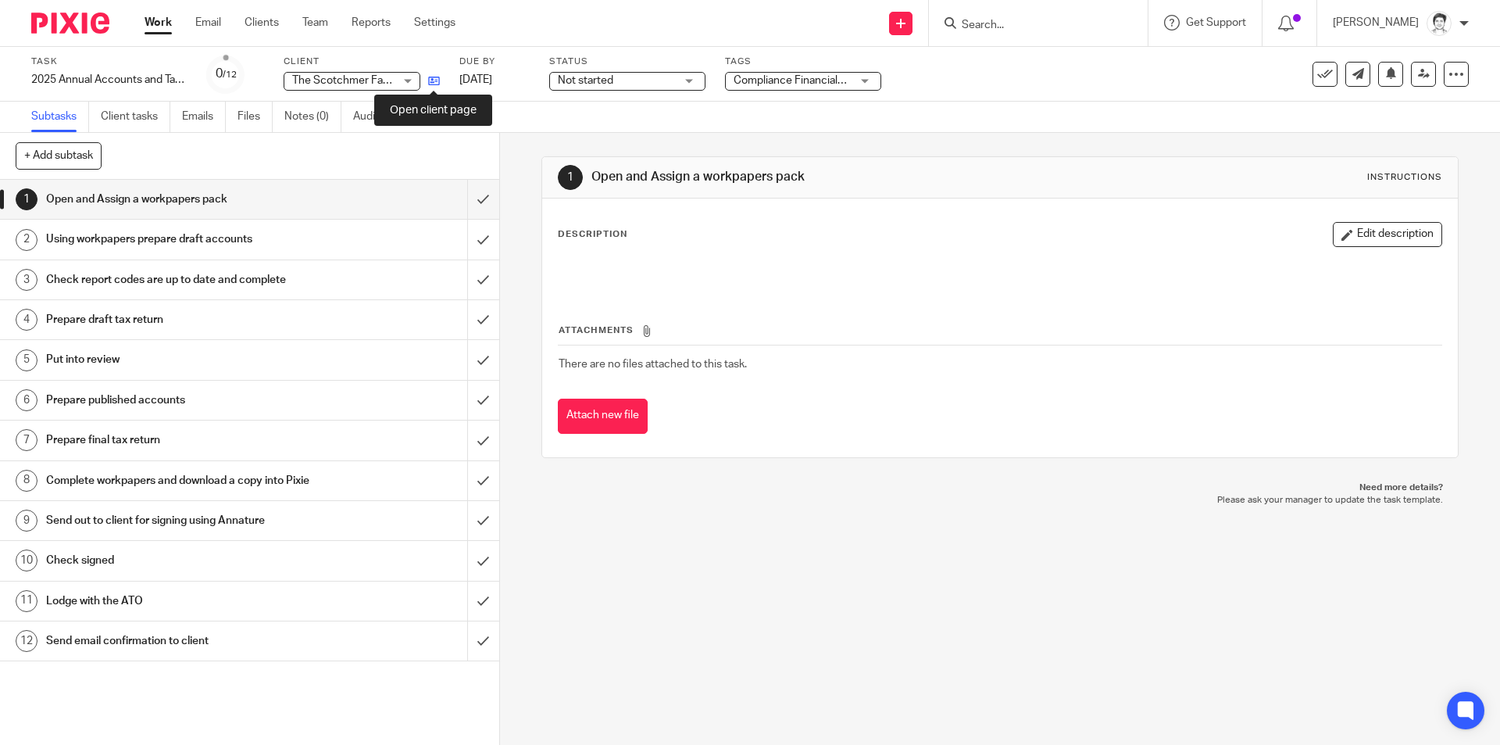
click at [437, 78] on icon at bounding box center [434, 81] width 12 height 12
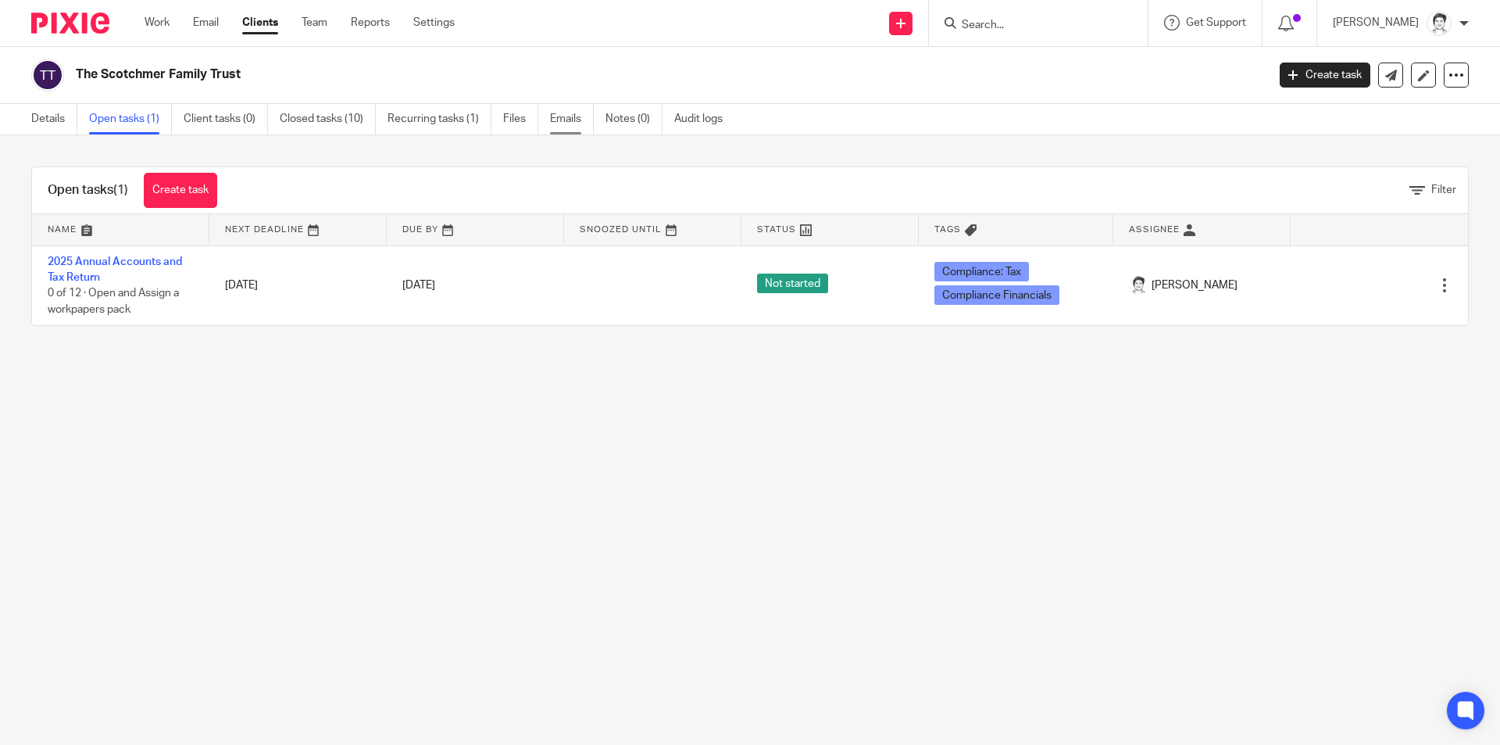
click at [563, 127] on link "Emails" at bounding box center [572, 119] width 44 height 30
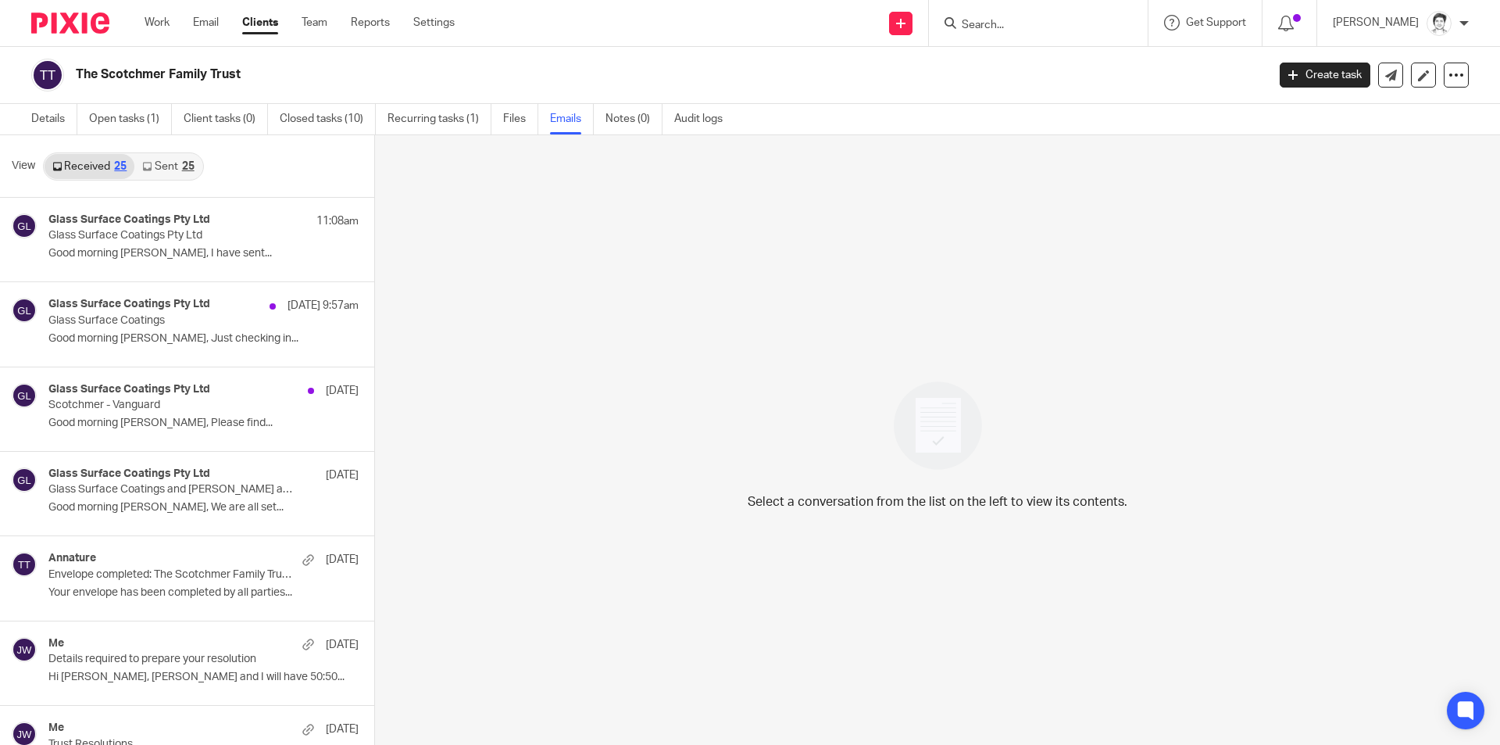
click at [56, 254] on p "Good morning Julie, I have sent..." at bounding box center [203, 253] width 310 height 13
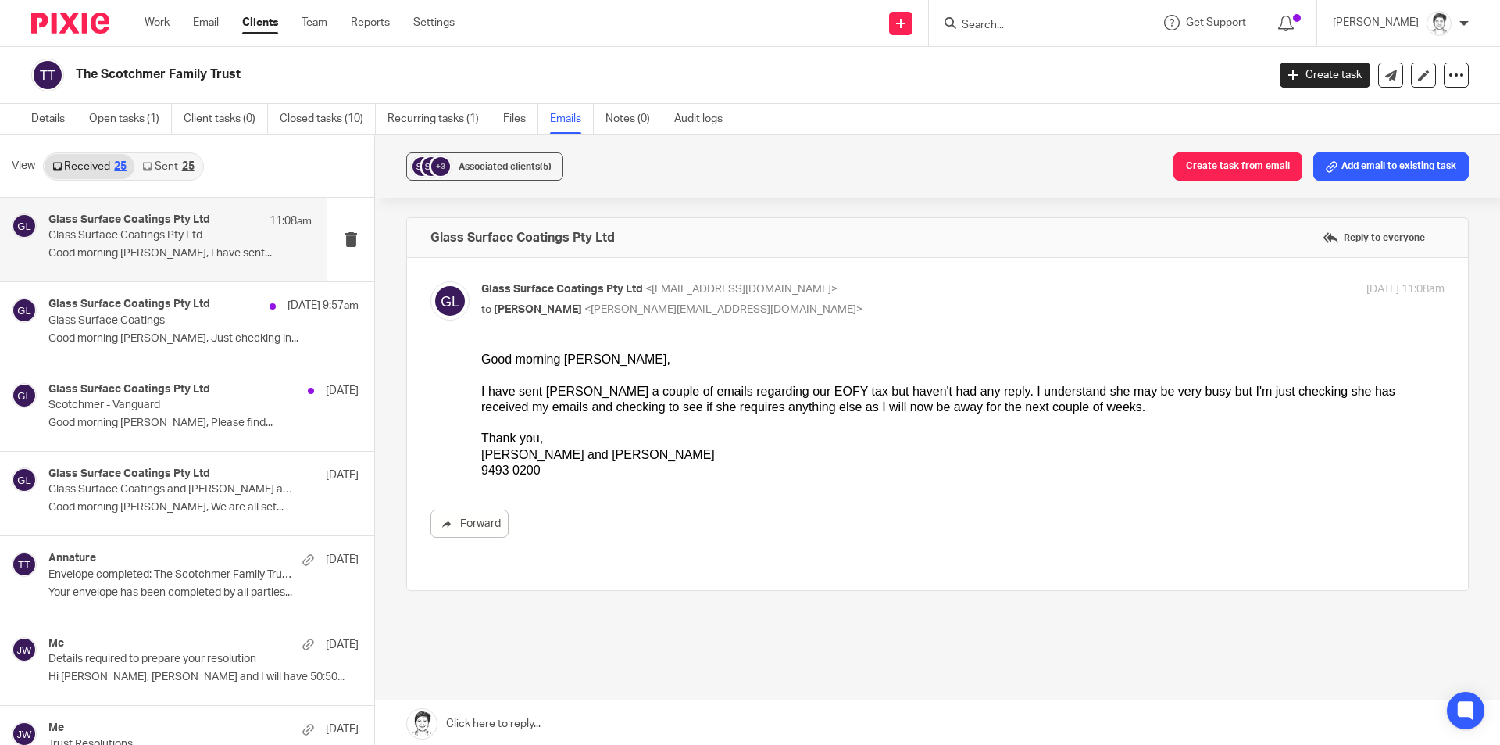
drag, startPoint x: 1388, startPoint y: 159, endPoint x: 1310, endPoint y: 183, distance: 82.5
click at [1388, 158] on button "Add email to existing task" at bounding box center [1390, 166] width 155 height 28
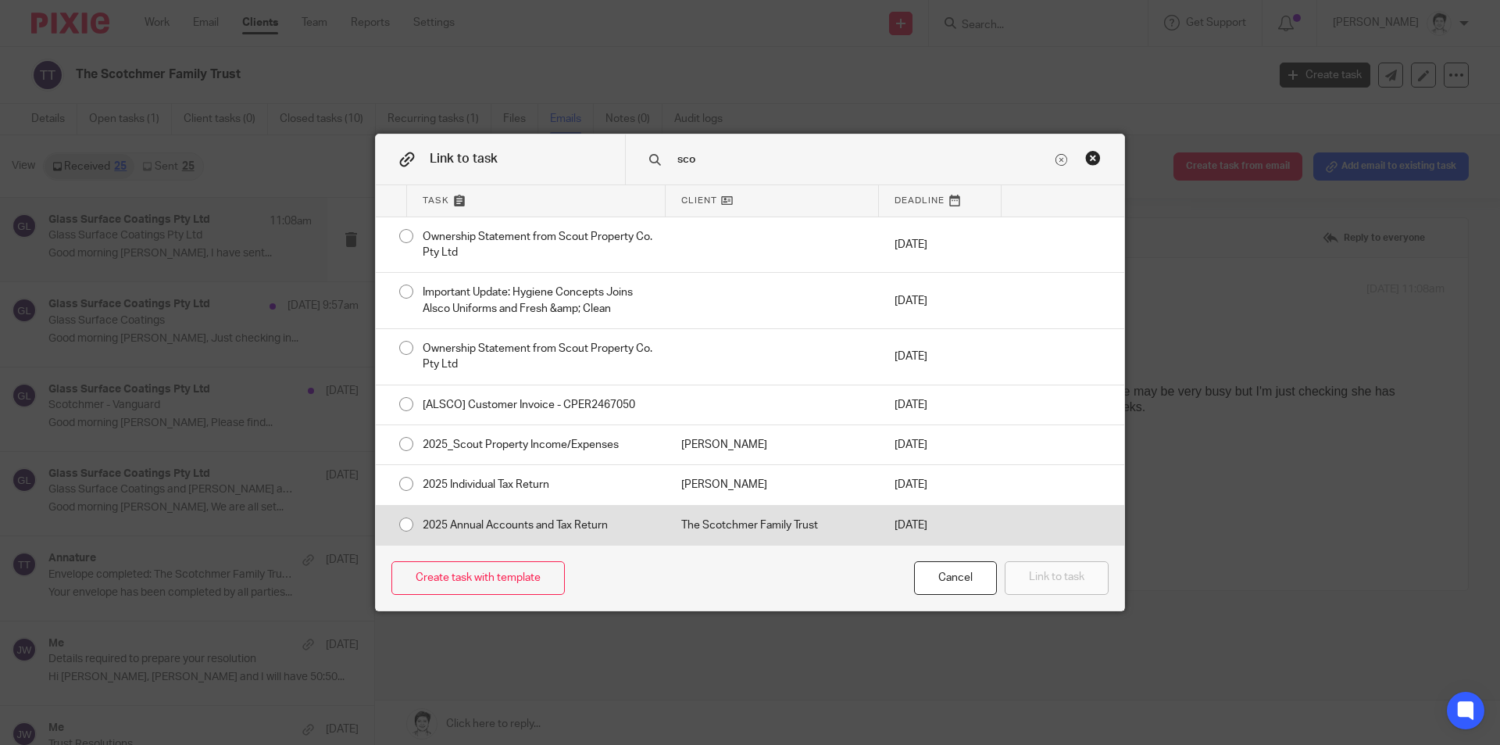
type input "sco"
click at [550, 528] on div "2025 Annual Accounts and Tax Return" at bounding box center [536, 525] width 259 height 39
radio input "true"
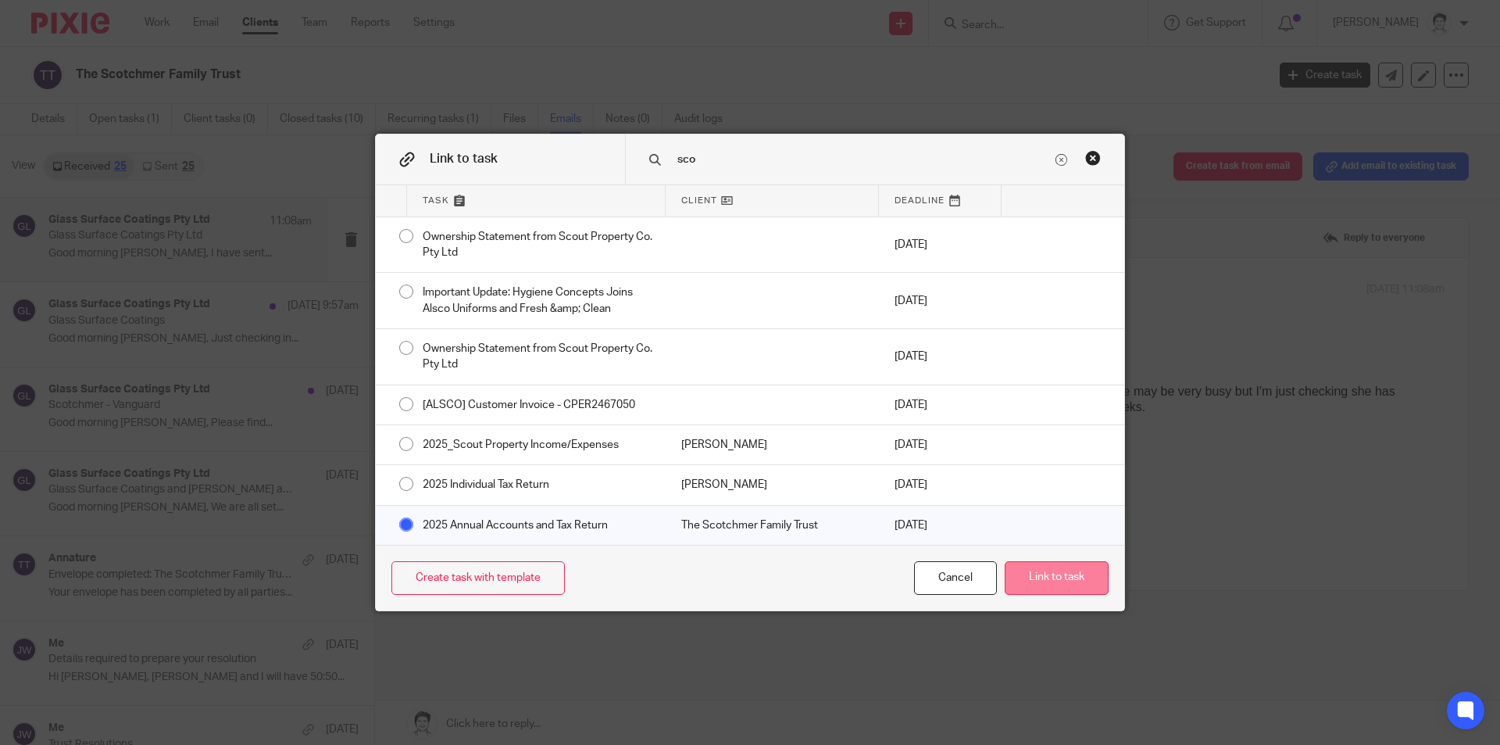
click at [1038, 584] on button "Link to task" at bounding box center [1057, 578] width 104 height 34
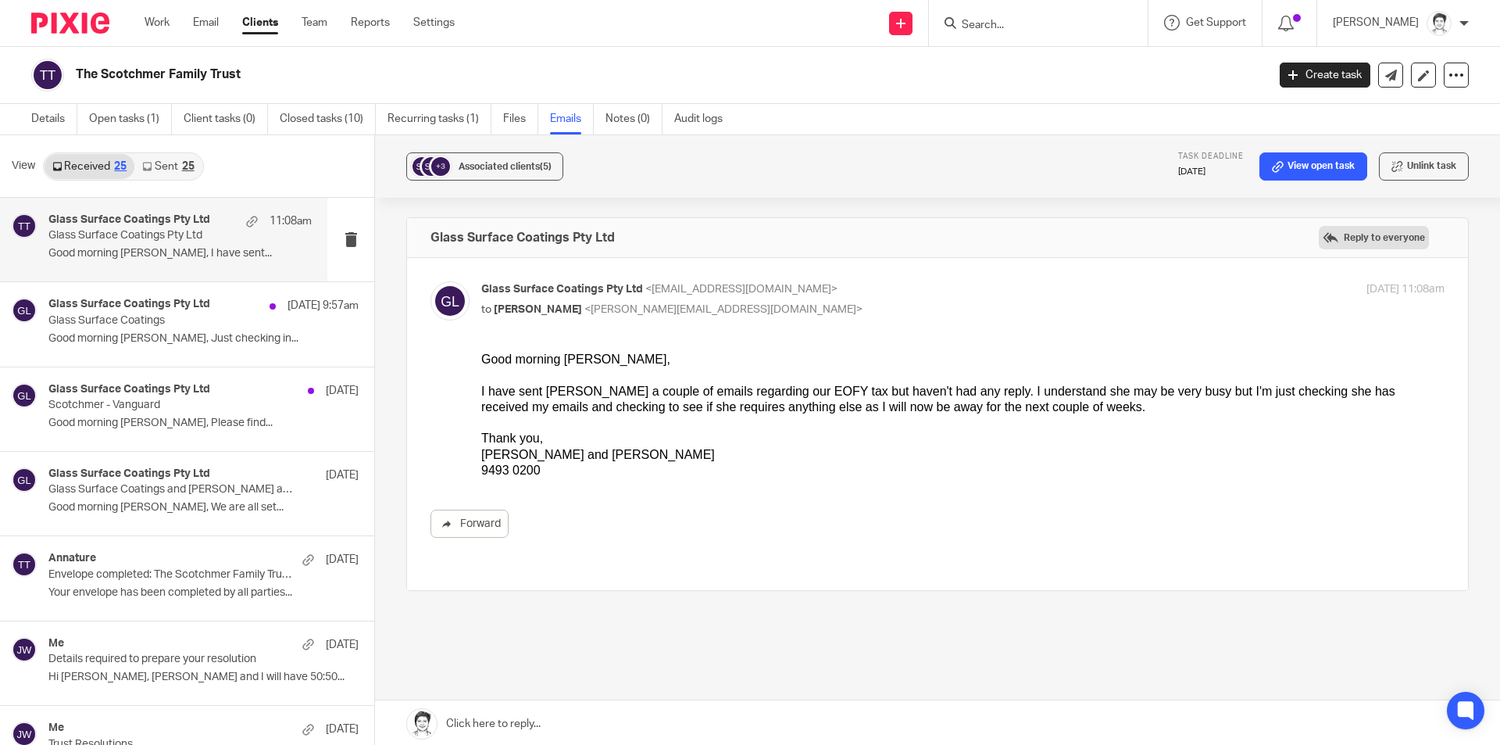
click at [1319, 241] on label "Reply to everyone" at bounding box center [1374, 237] width 110 height 23
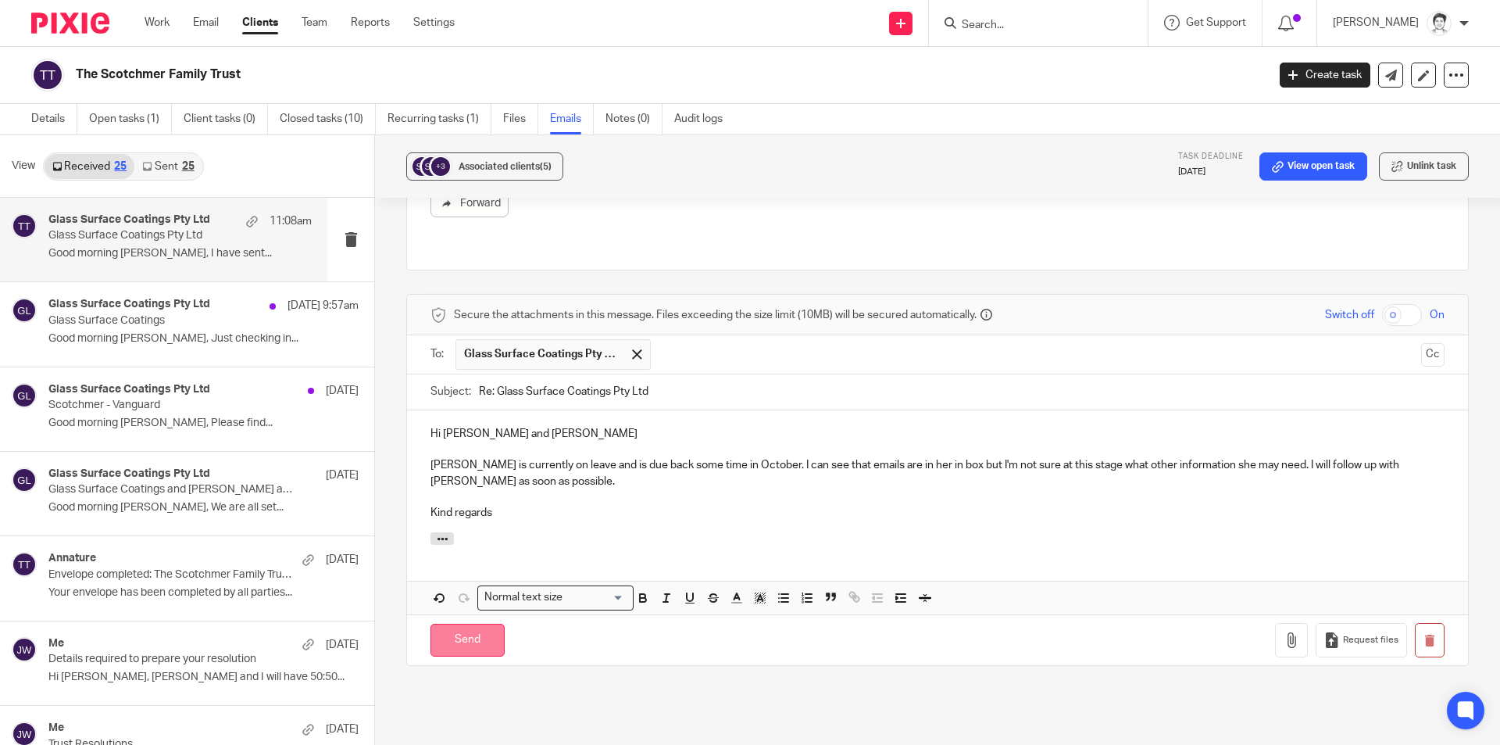
drag, startPoint x: 454, startPoint y: 643, endPoint x: 459, endPoint y: 635, distance: 9.5
click at [454, 642] on input "Send" at bounding box center [468, 641] width 74 height 34
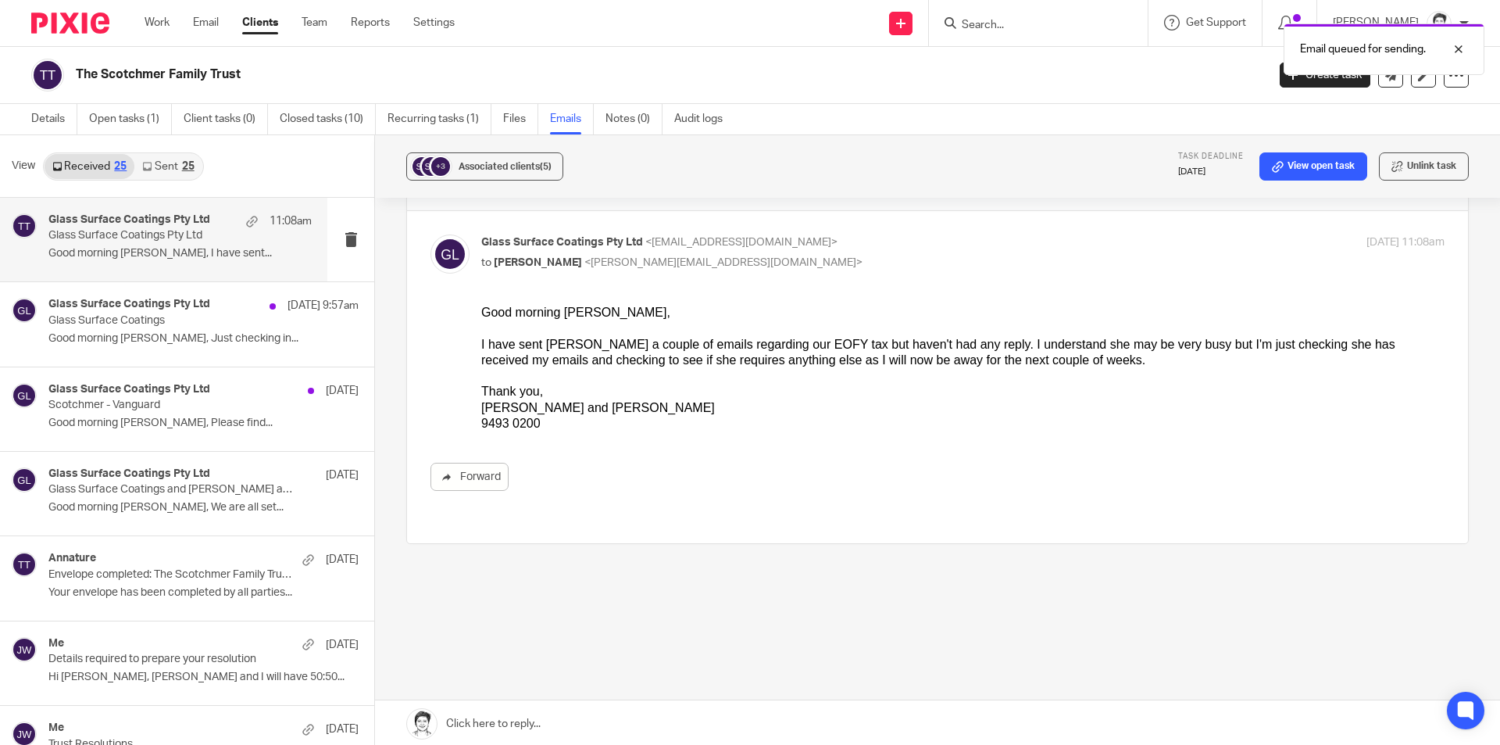
scroll to position [47, 0]
click at [126, 331] on div "Glass Surface Coatings Pty Ltd 23 Sep 9:57am Glass Surface Coatings Good mornin…" at bounding box center [179, 324] width 263 height 52
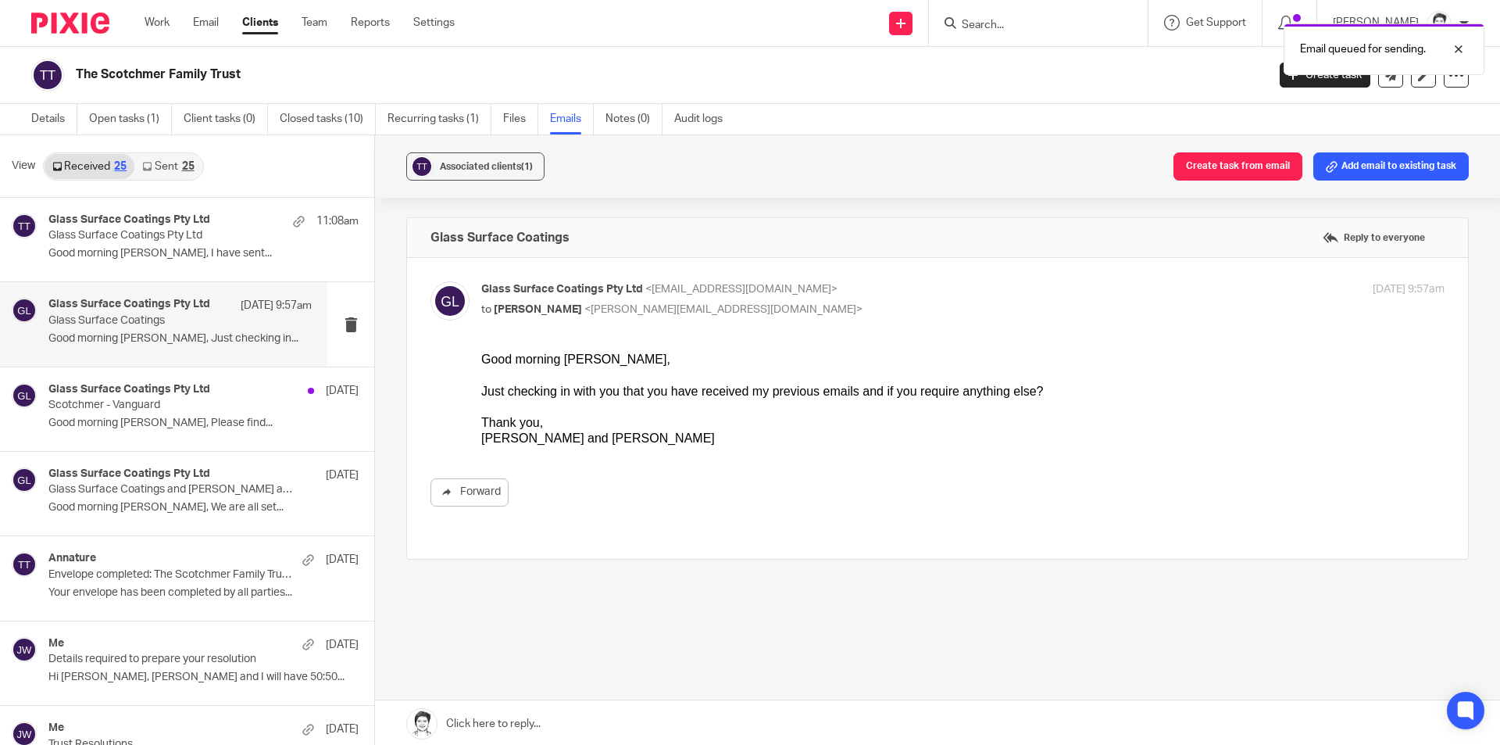
scroll to position [0, 0]
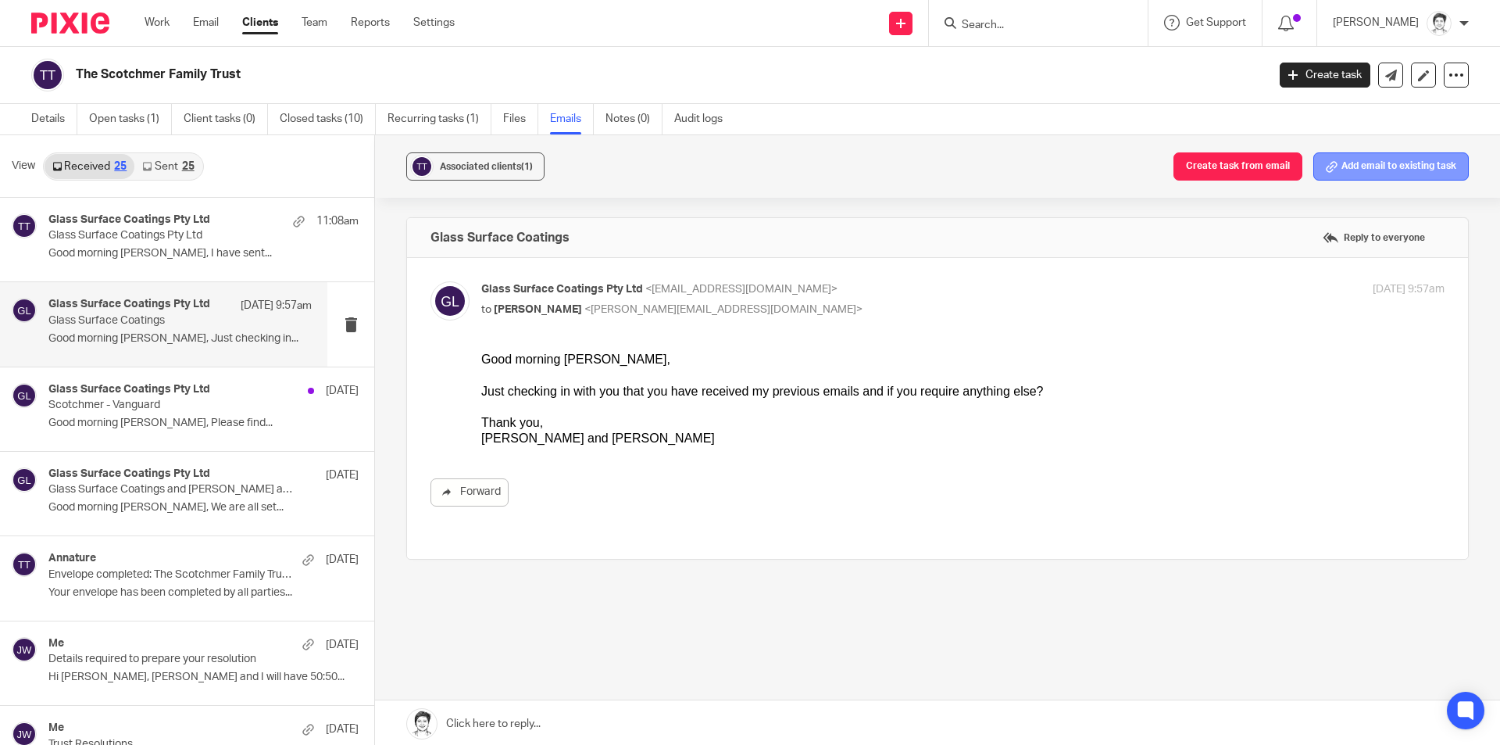
click at [1360, 173] on button "Add email to existing task" at bounding box center [1390, 166] width 155 height 28
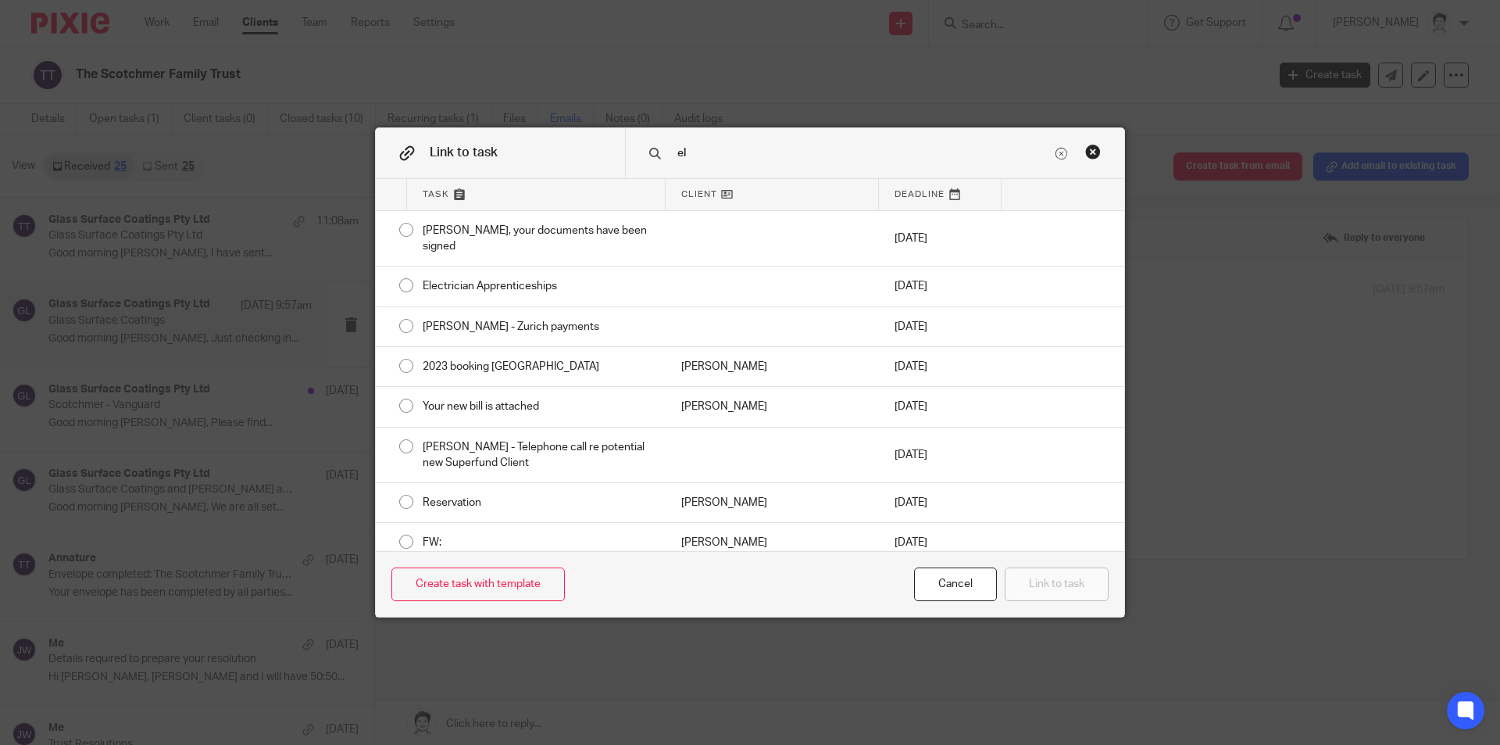
type input "e"
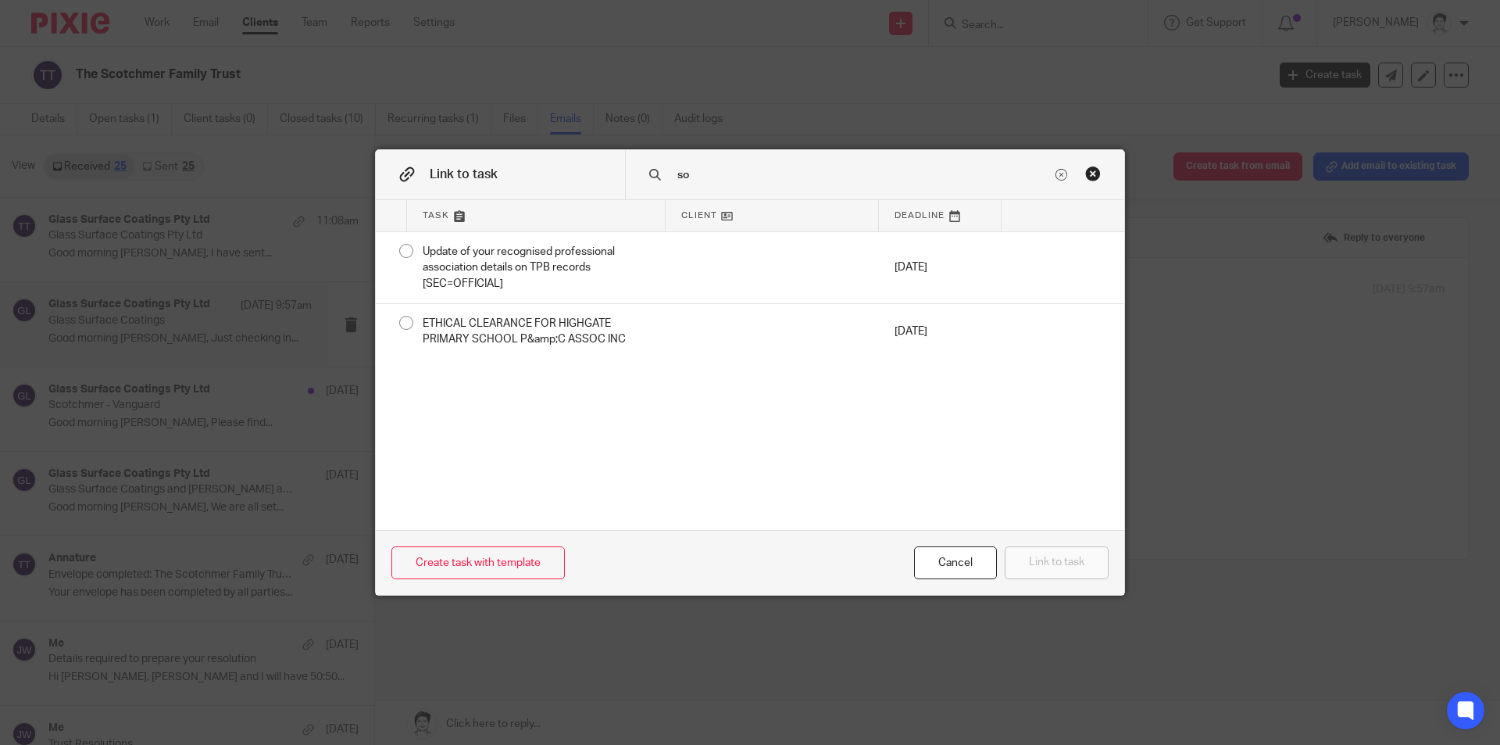
type input "s"
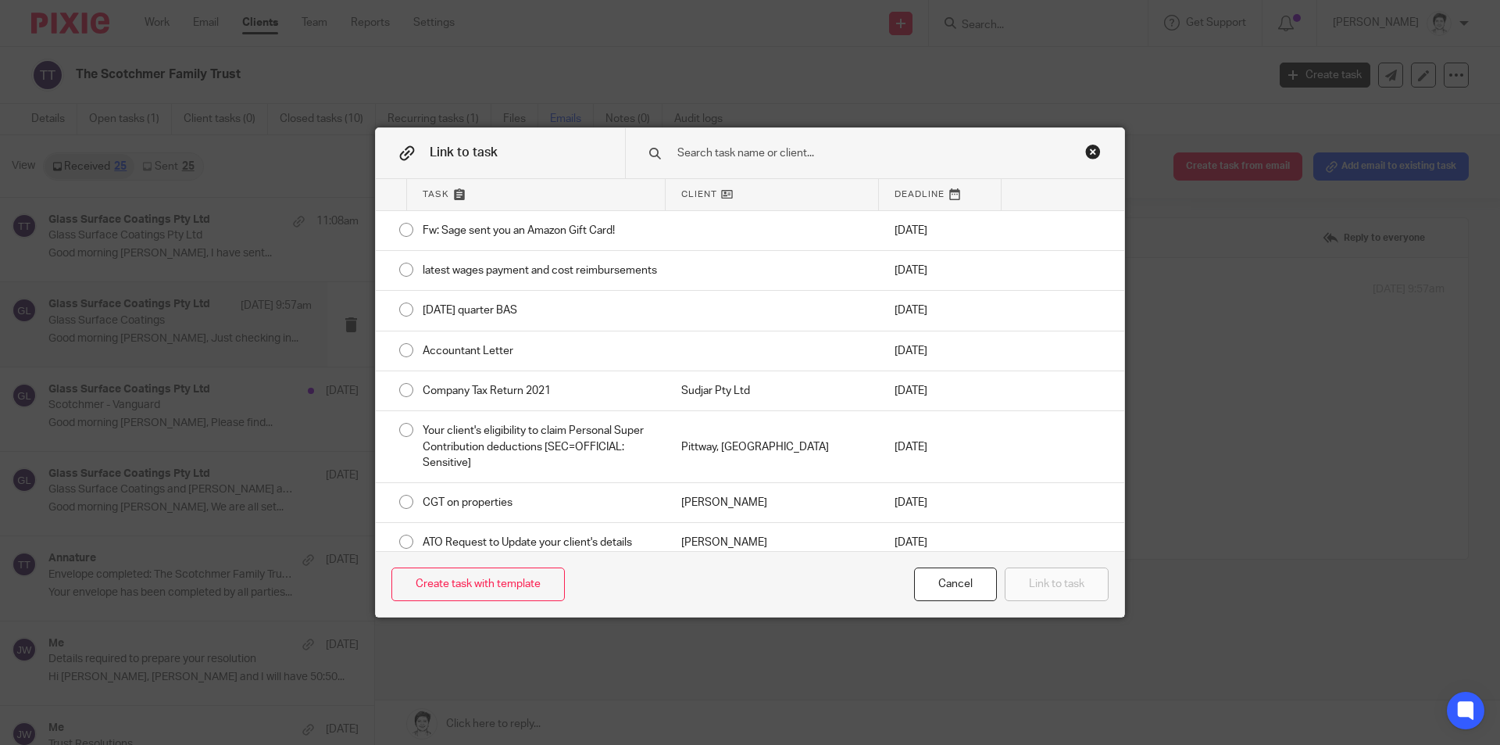
type input "c"
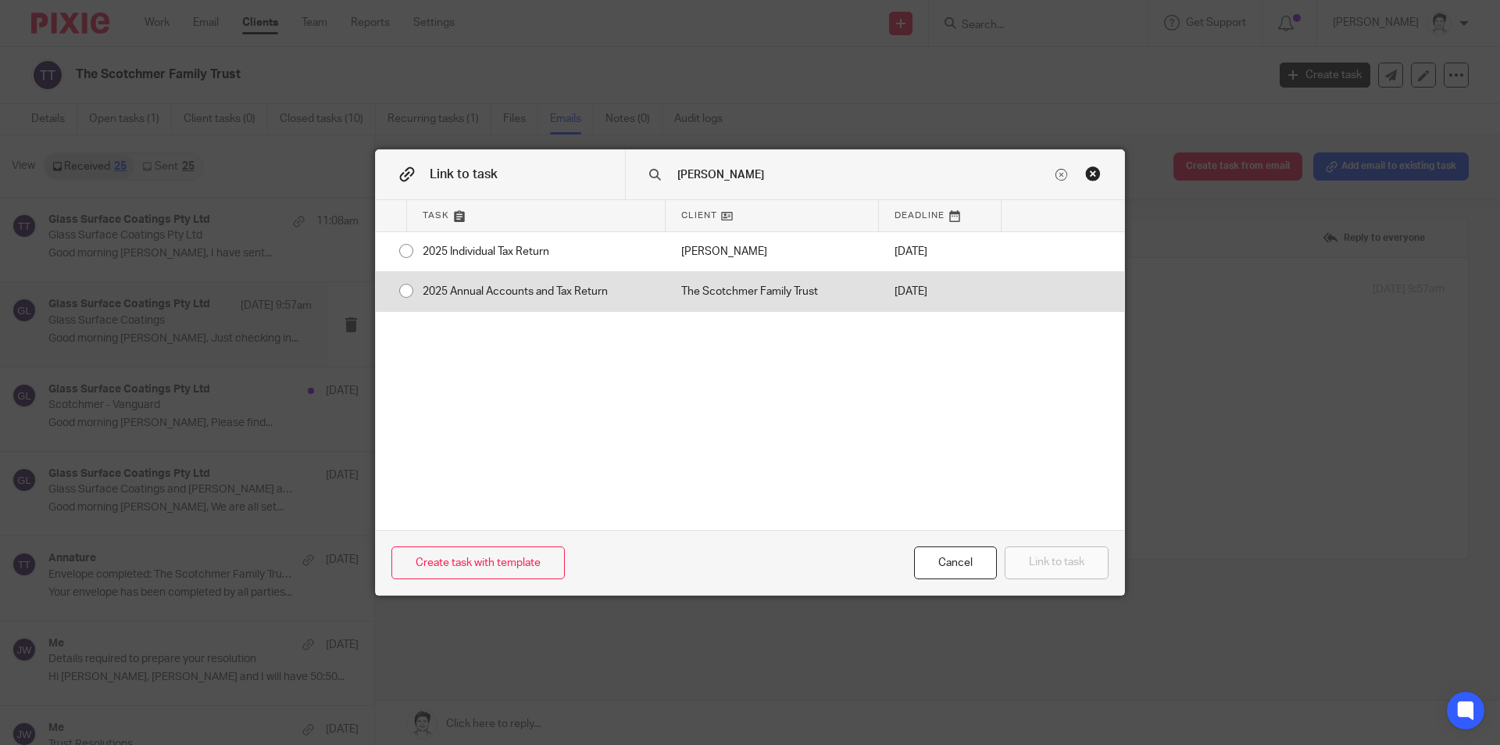
type input "scot"
click at [577, 291] on div "2025 Annual Accounts and Tax Return" at bounding box center [536, 291] width 259 height 39
radio input "true"
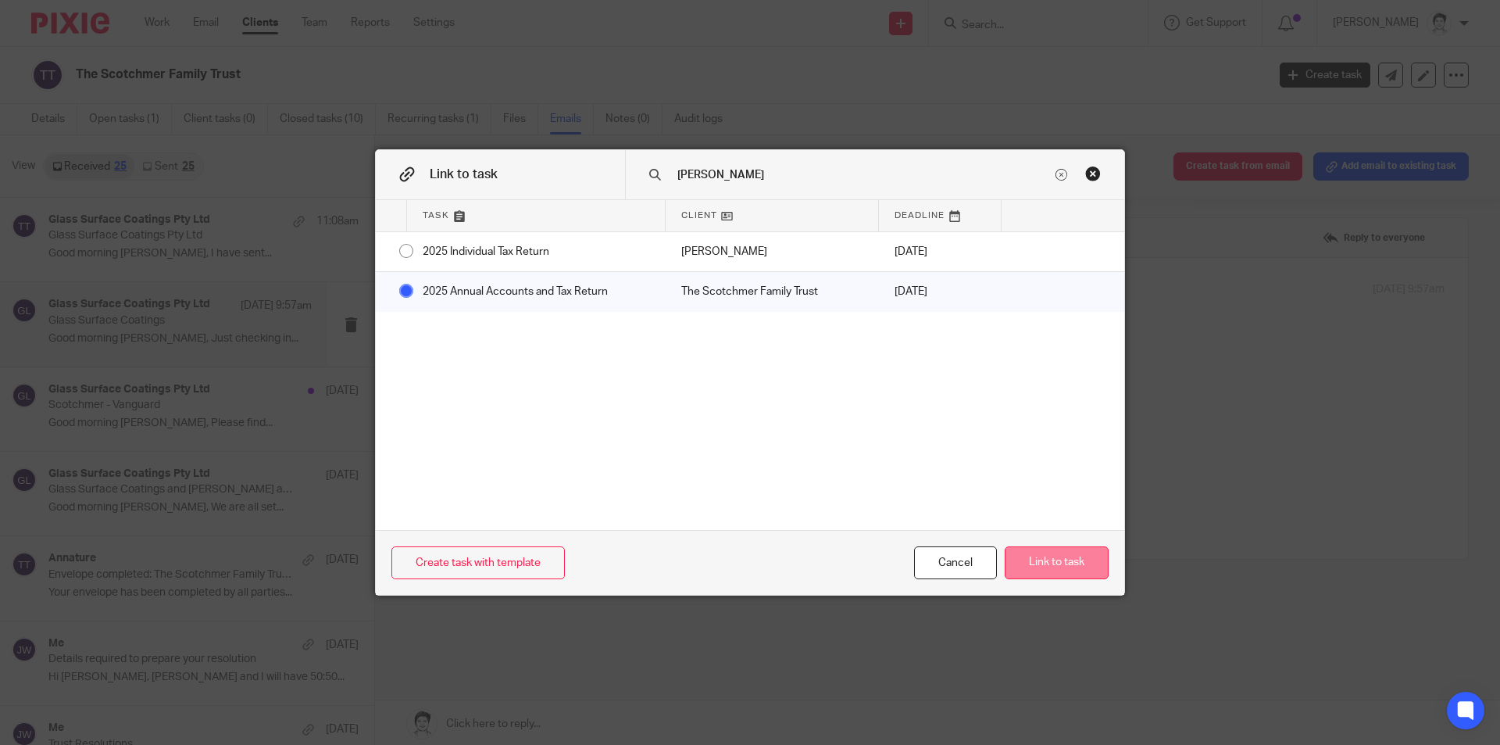
click at [1059, 557] on button "Link to task" at bounding box center [1057, 563] width 104 height 34
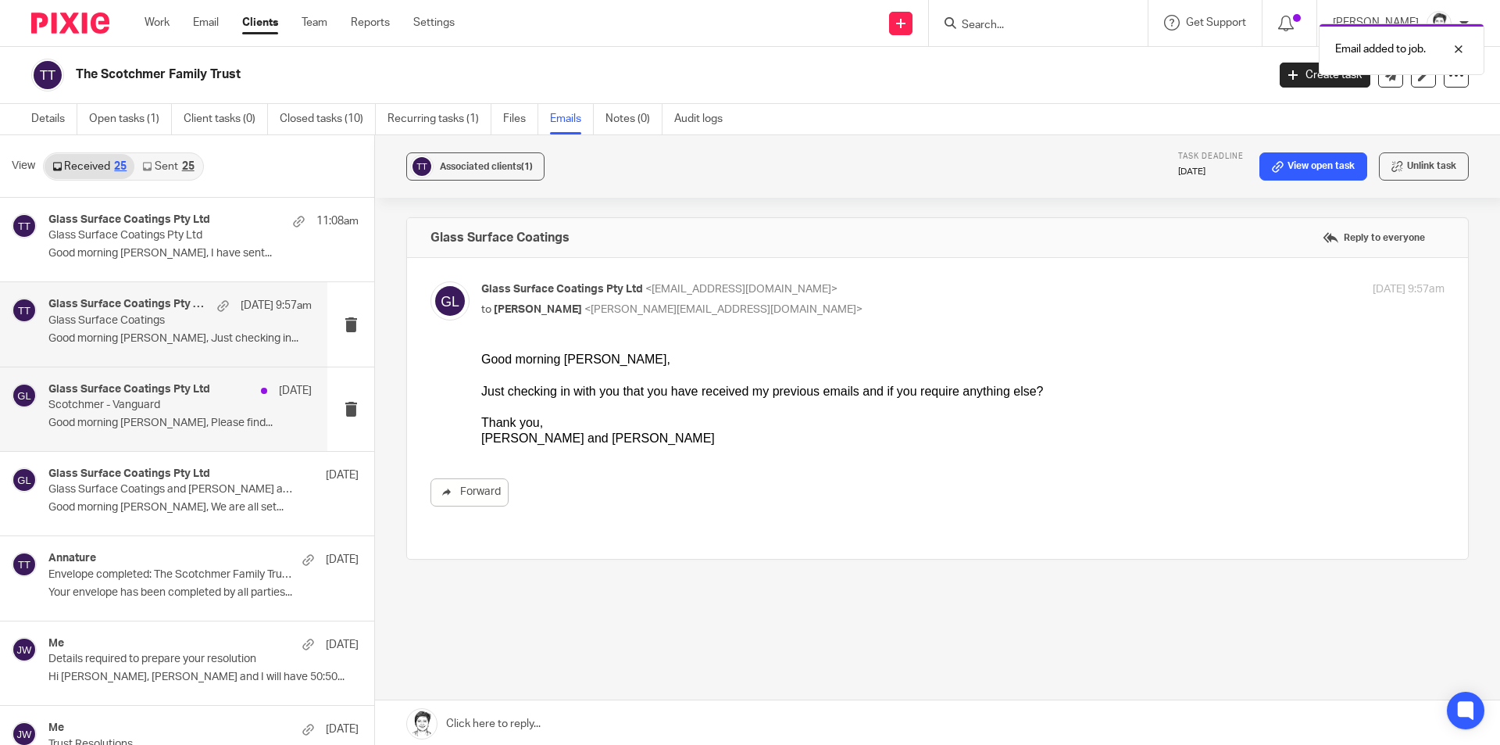
click at [94, 411] on p "Scotchmer - Vanguard" at bounding box center [153, 404] width 211 height 13
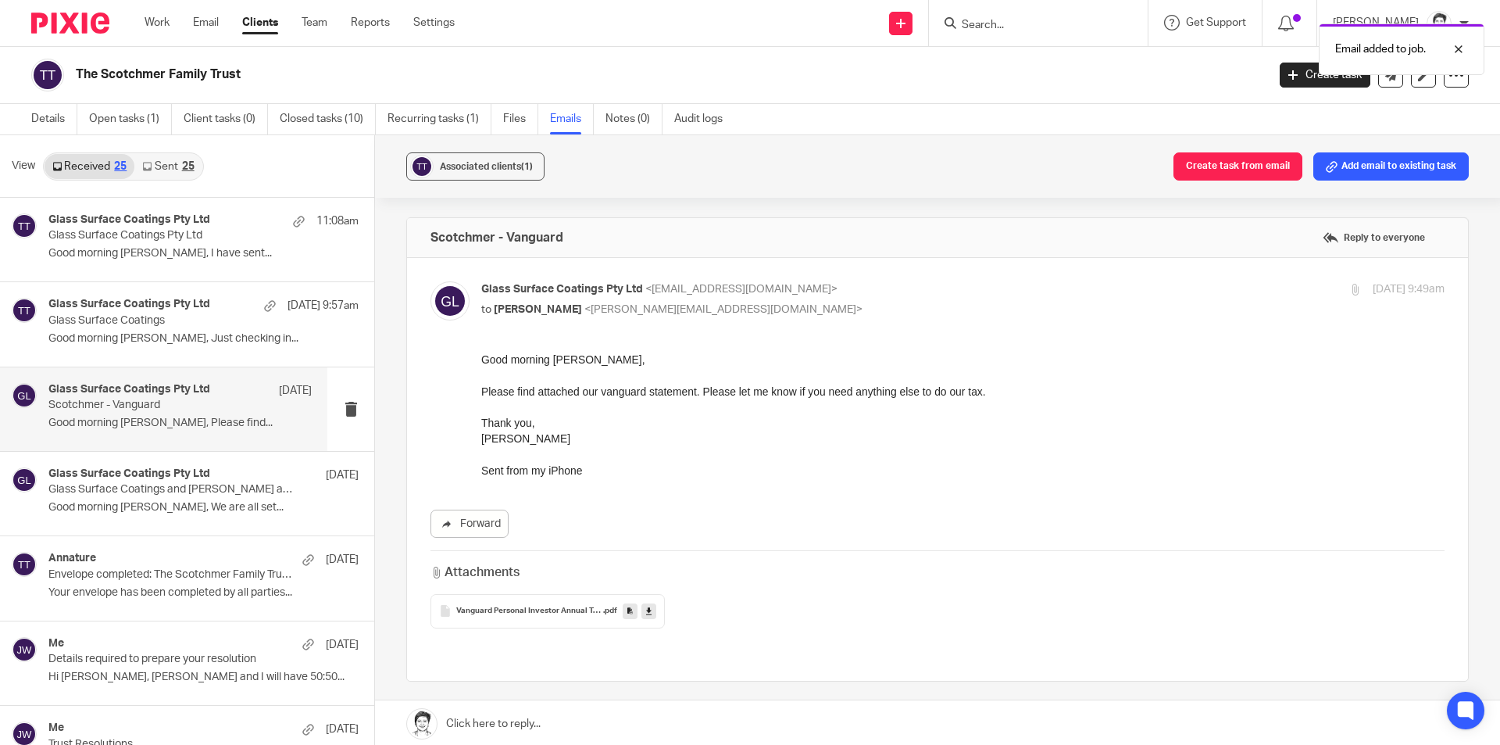
drag, startPoint x: 1395, startPoint y: 165, endPoint x: 983, endPoint y: 281, distance: 427.7
click at [1394, 165] on button "Add email to existing task" at bounding box center [1390, 166] width 155 height 28
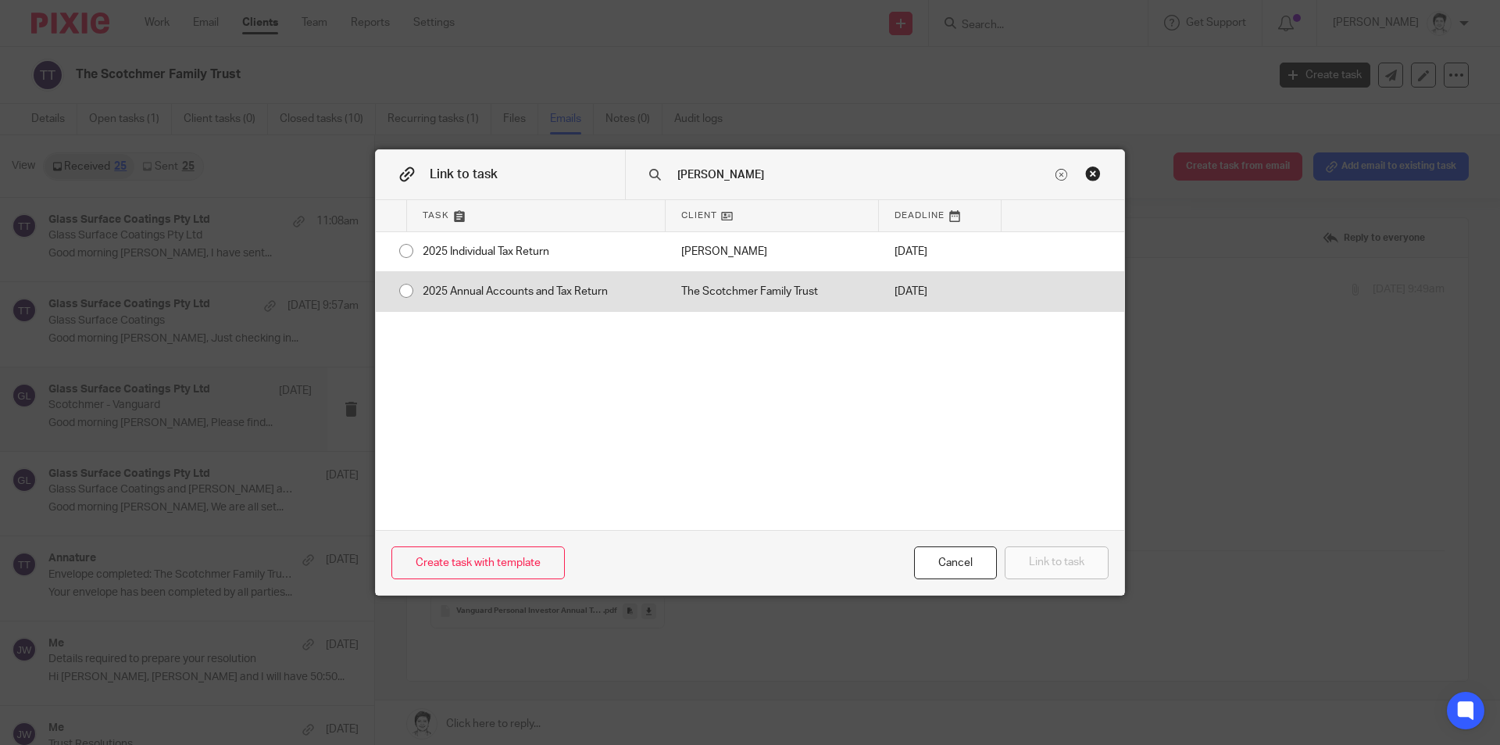
type input "scot"
click at [566, 294] on div "2025 Annual Accounts and Tax Return" at bounding box center [536, 291] width 259 height 39
radio input "true"
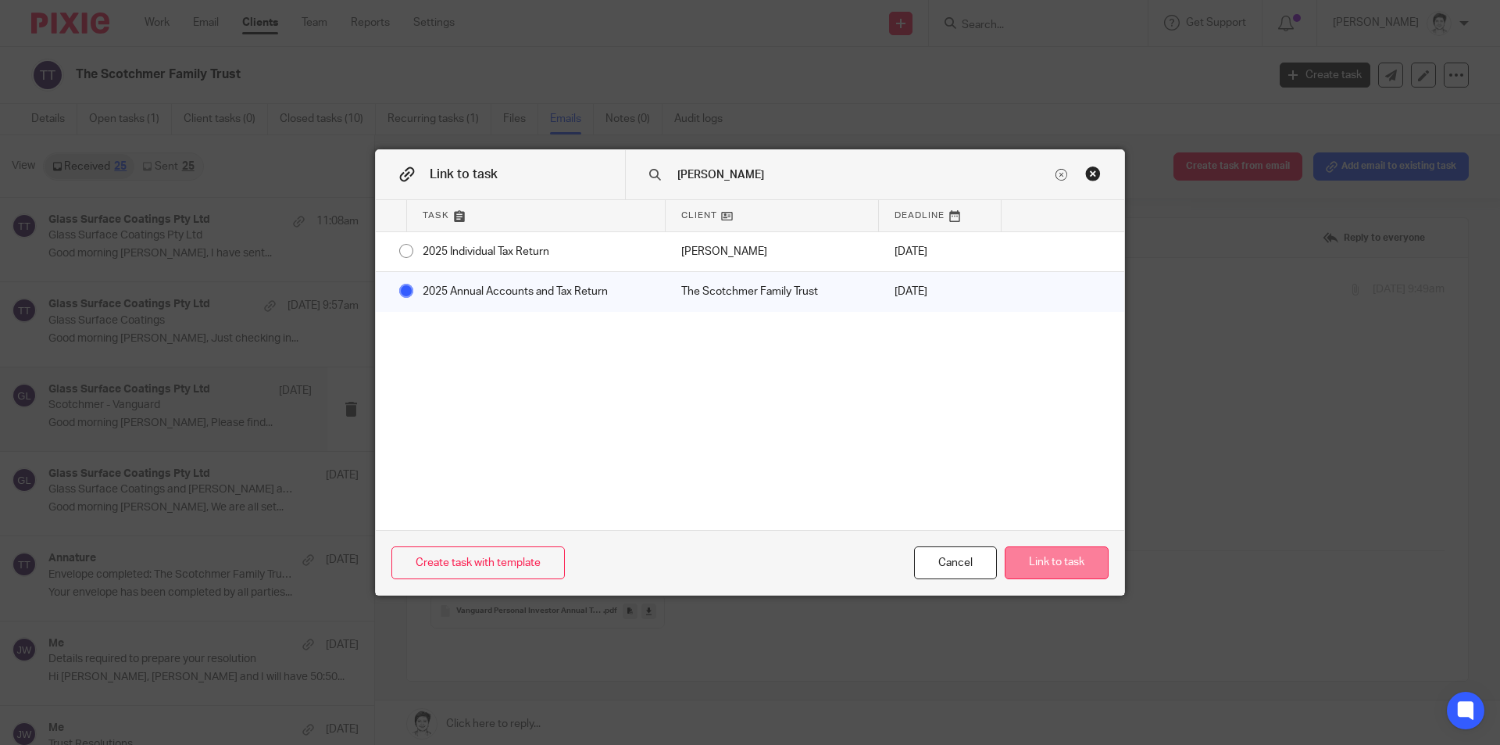
click at [1096, 569] on button "Link to task" at bounding box center [1057, 563] width 104 height 34
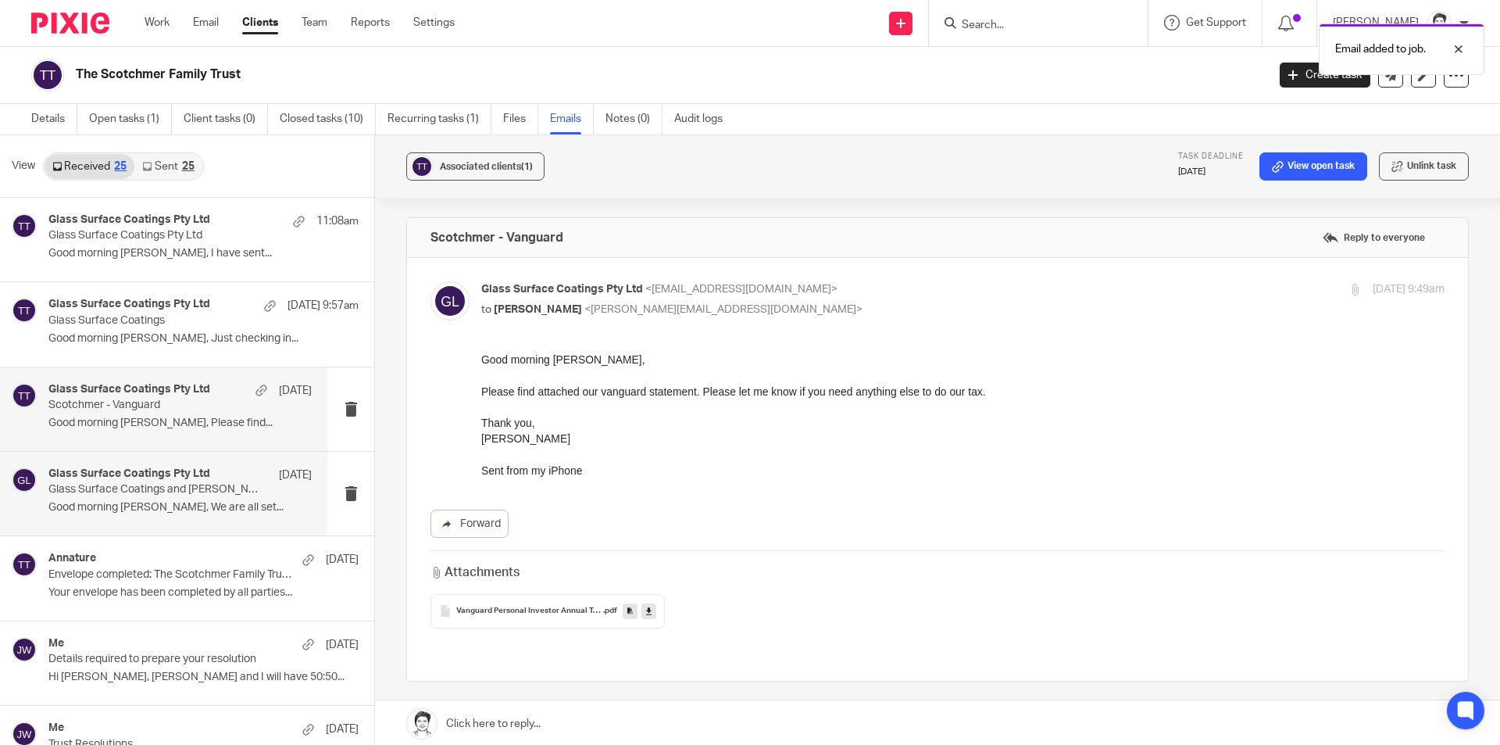
click at [125, 487] on p "Glass Surface Coatings and Brent and Michelle Scotchmer" at bounding box center [153, 489] width 211 height 13
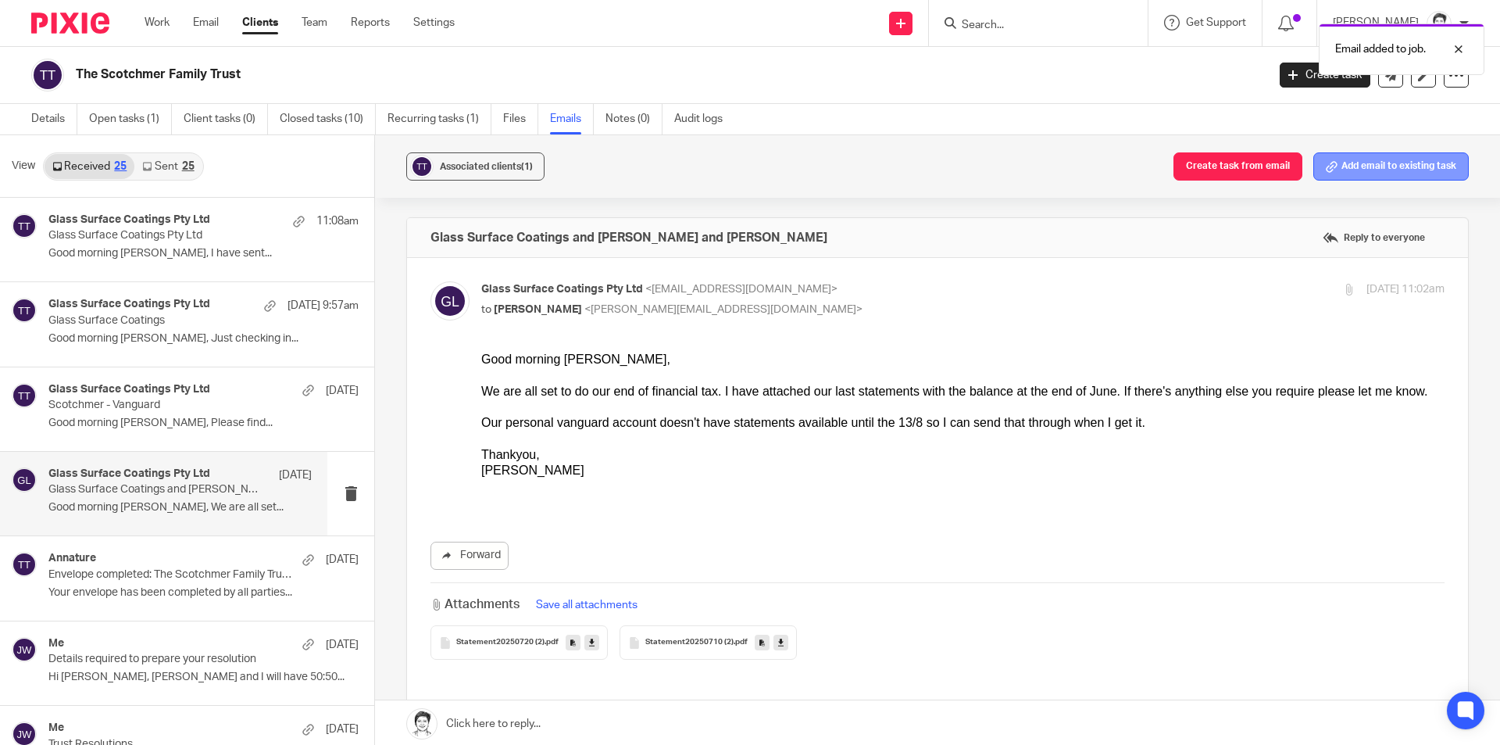
click at [1371, 166] on button "Add email to existing task" at bounding box center [1390, 166] width 155 height 28
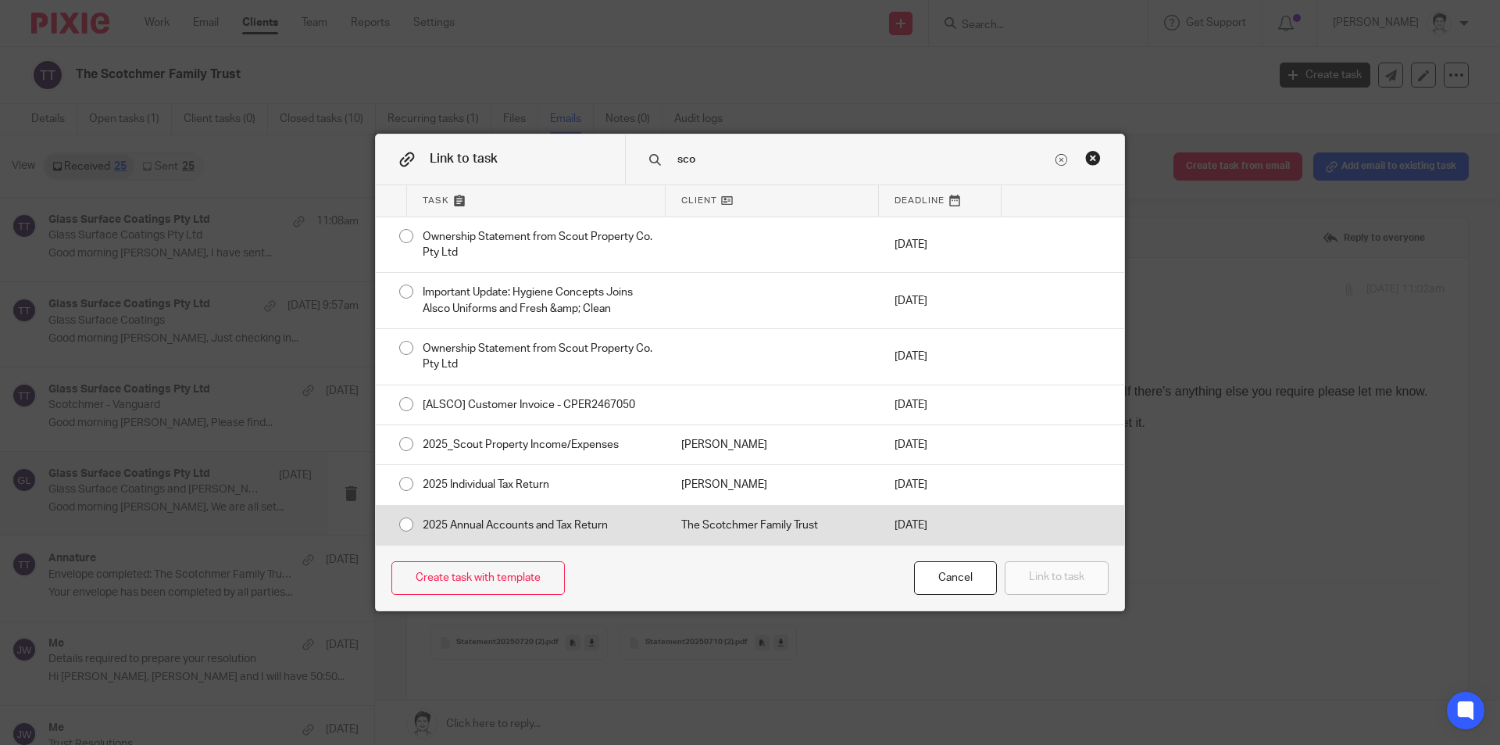
type input "sco"
click at [503, 530] on div "2025 Annual Accounts and Tax Return" at bounding box center [536, 525] width 259 height 39
radio input "true"
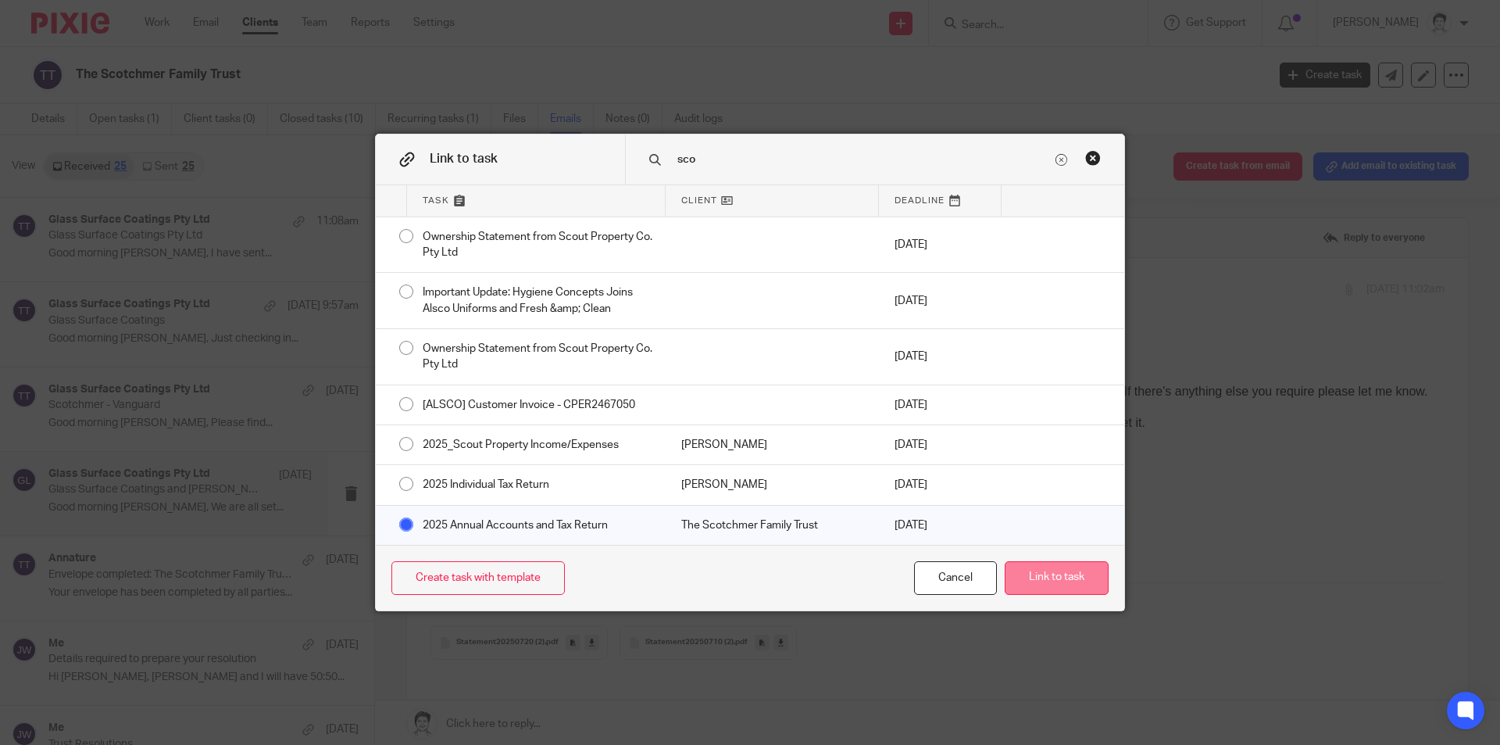
click at [1064, 586] on button "Link to task" at bounding box center [1057, 578] width 104 height 34
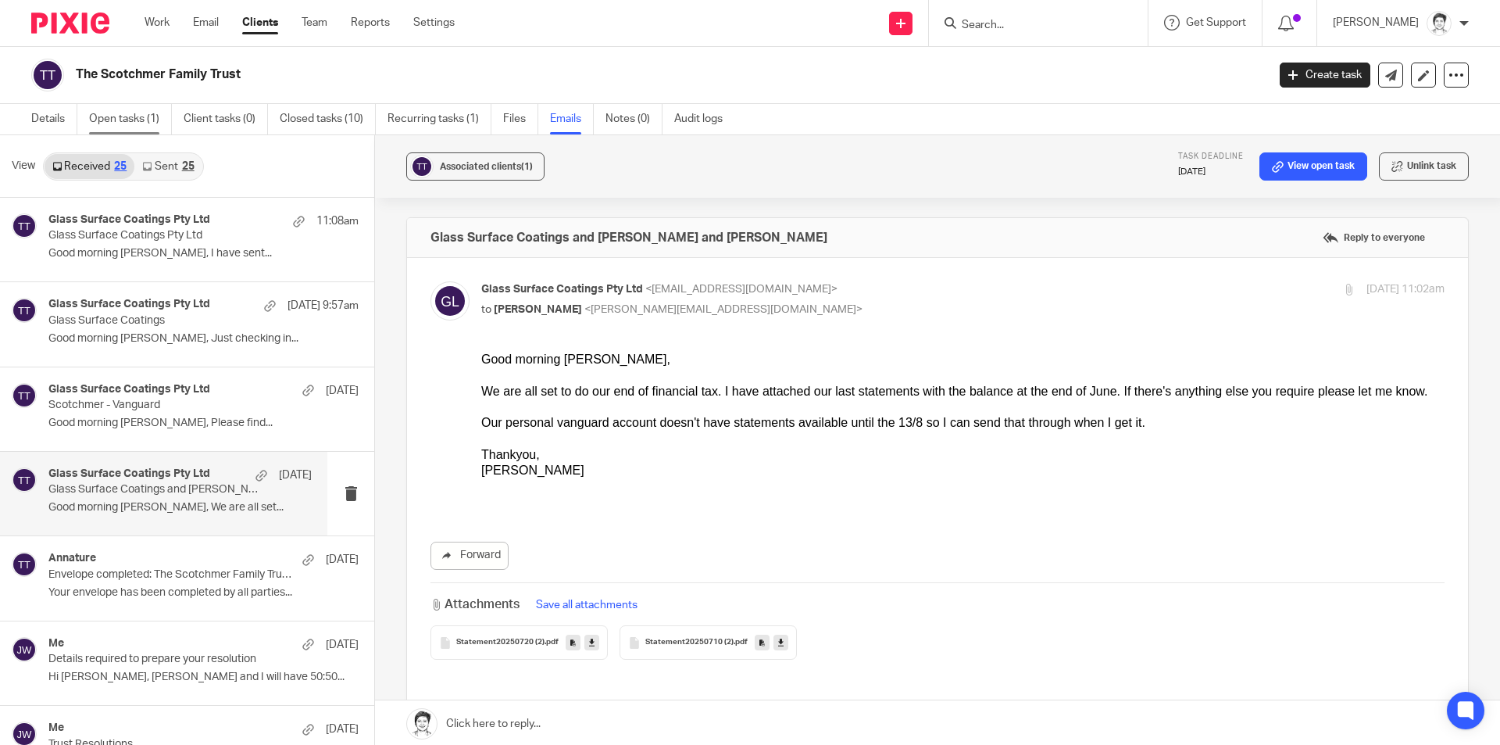
click at [120, 114] on link "Open tasks (1)" at bounding box center [130, 119] width 83 height 30
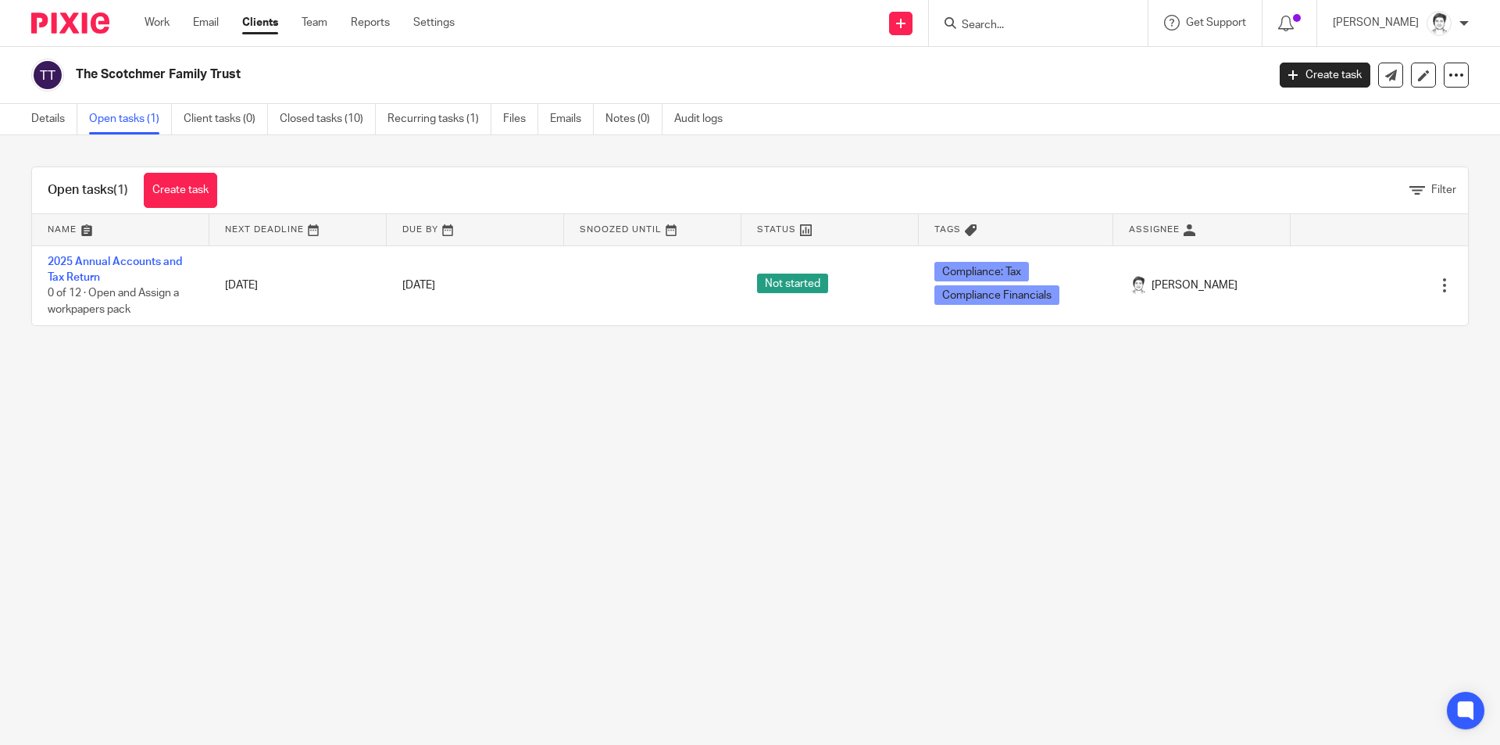
click at [135, 252] on td "2025 Annual Accounts and Tax Return 0 of 12 · Open and Assign a workpapers pack" at bounding box center [120, 285] width 177 height 80
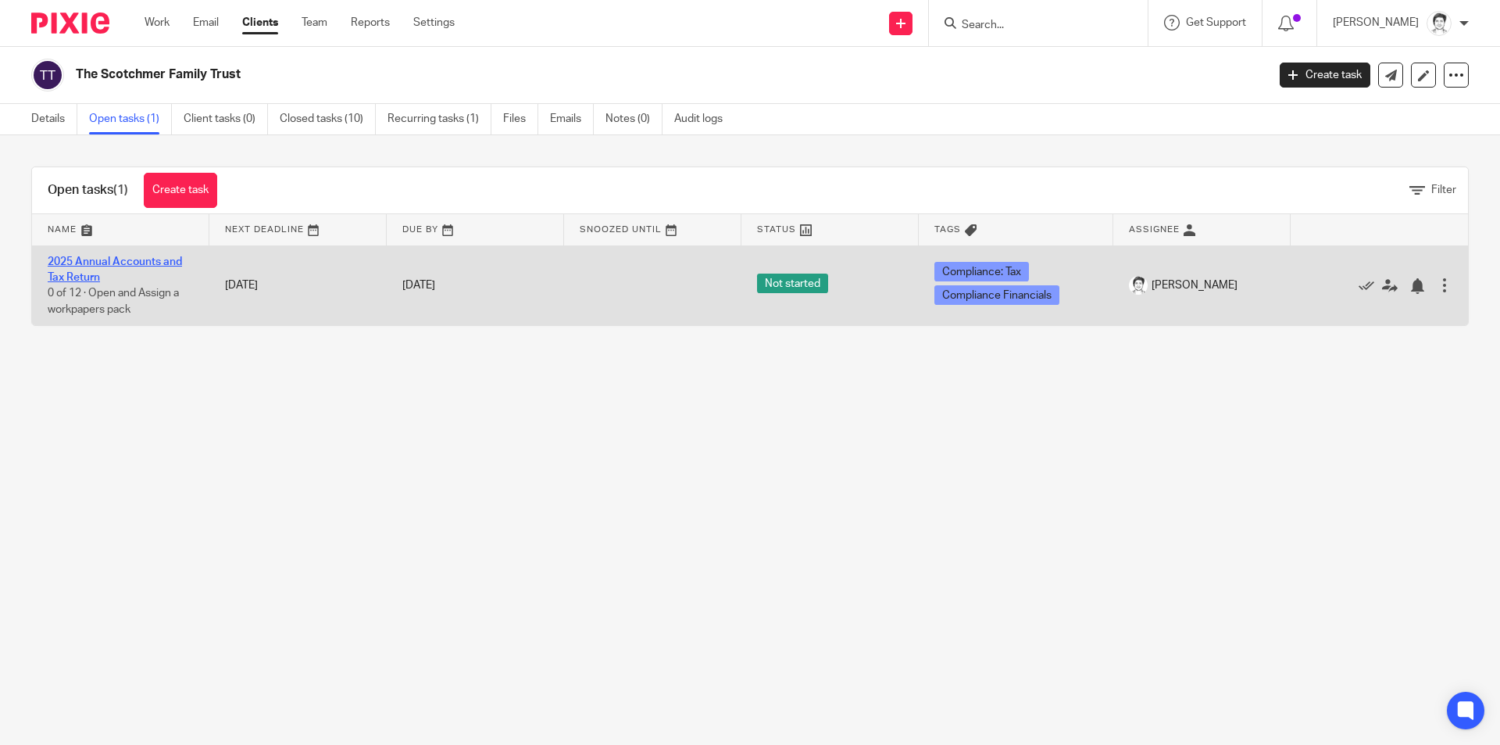
click at [135, 259] on link "2025 Annual Accounts and Tax Return" at bounding box center [115, 269] width 134 height 27
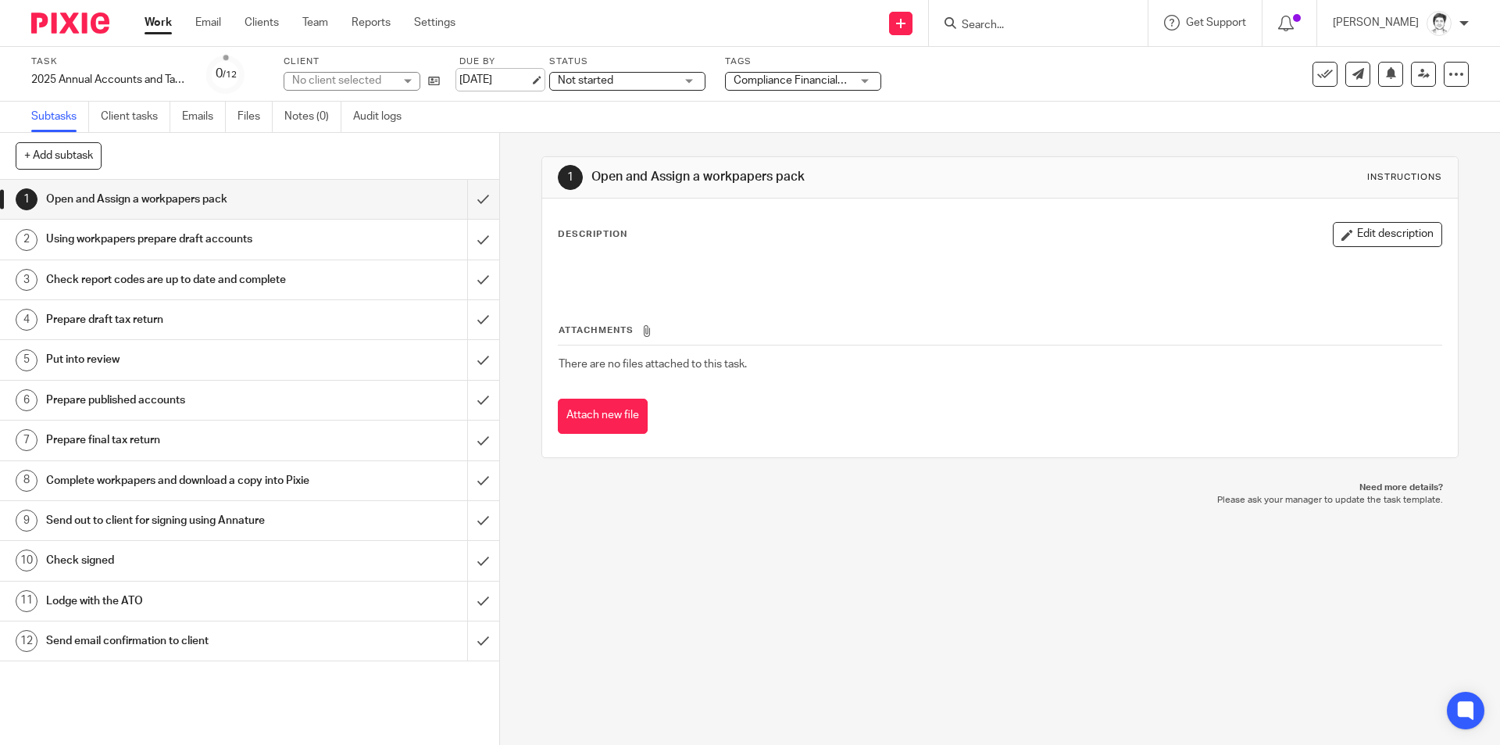
click at [491, 84] on link "[DATE]" at bounding box center [494, 80] width 70 height 16
click at [1420, 81] on link at bounding box center [1423, 74] width 25 height 25
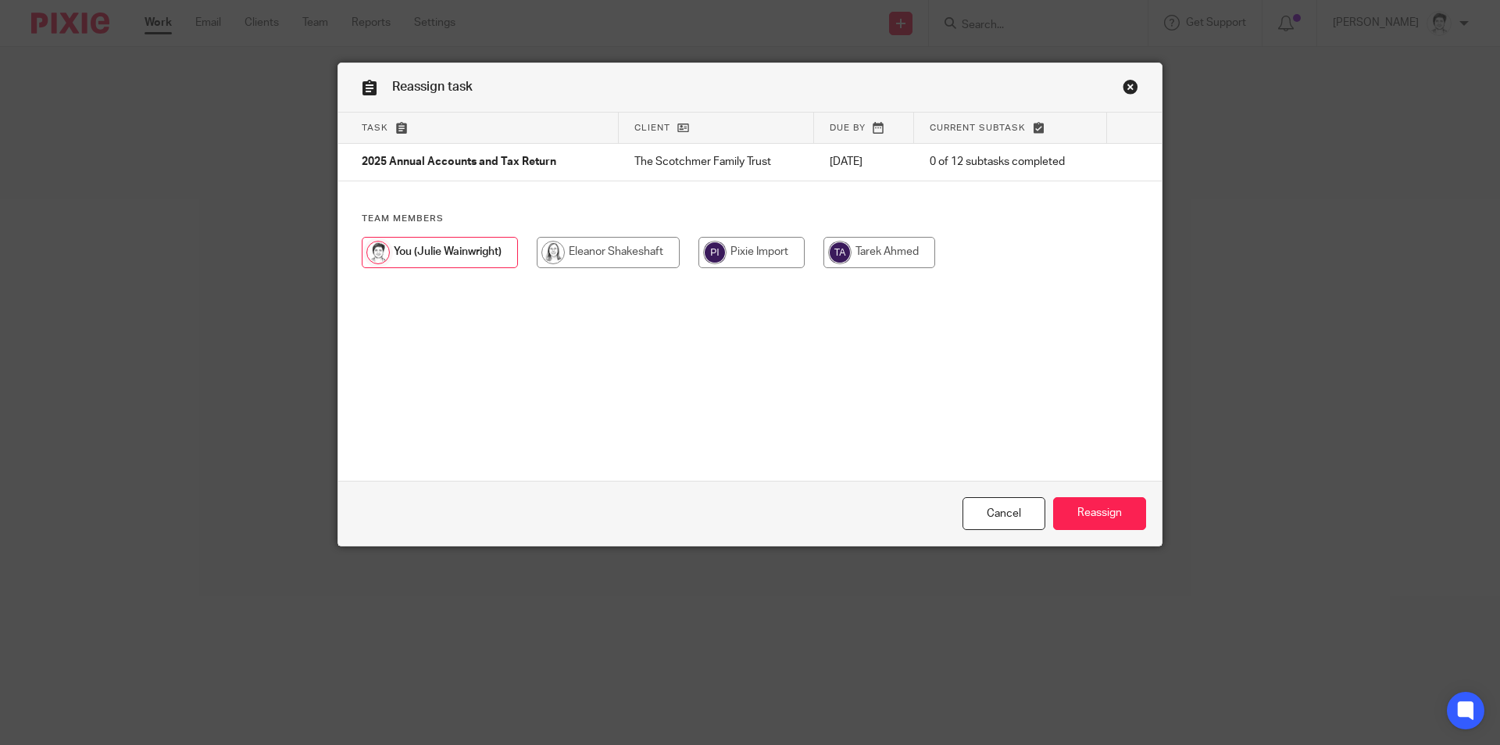
click at [624, 264] on input "radio" at bounding box center [608, 252] width 143 height 31
radio input "true"
click at [1118, 520] on input "Reassign" at bounding box center [1099, 514] width 93 height 34
